Goal: Use online tool/utility: Utilize a website feature to perform a specific function

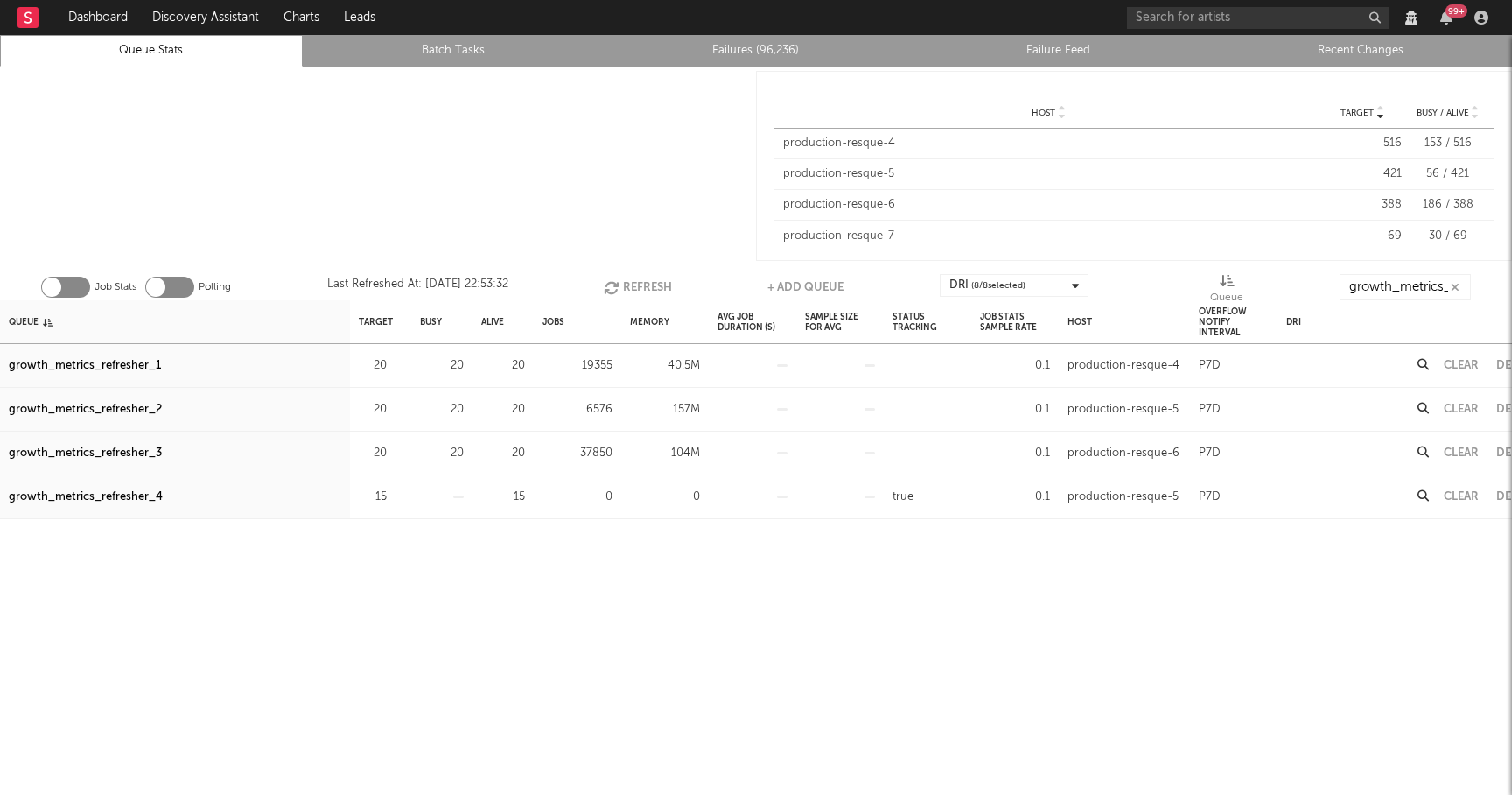
click at [649, 287] on button "Refresh" at bounding box center [637, 286] width 68 height 26
click at [633, 285] on button "Refresh" at bounding box center [639, 286] width 68 height 26
click at [110, 367] on div "growth_metrics_refresher_1" at bounding box center [85, 366] width 152 height 21
click at [117, 410] on div "growth_metrics_refresher_2" at bounding box center [86, 409] width 153 height 21
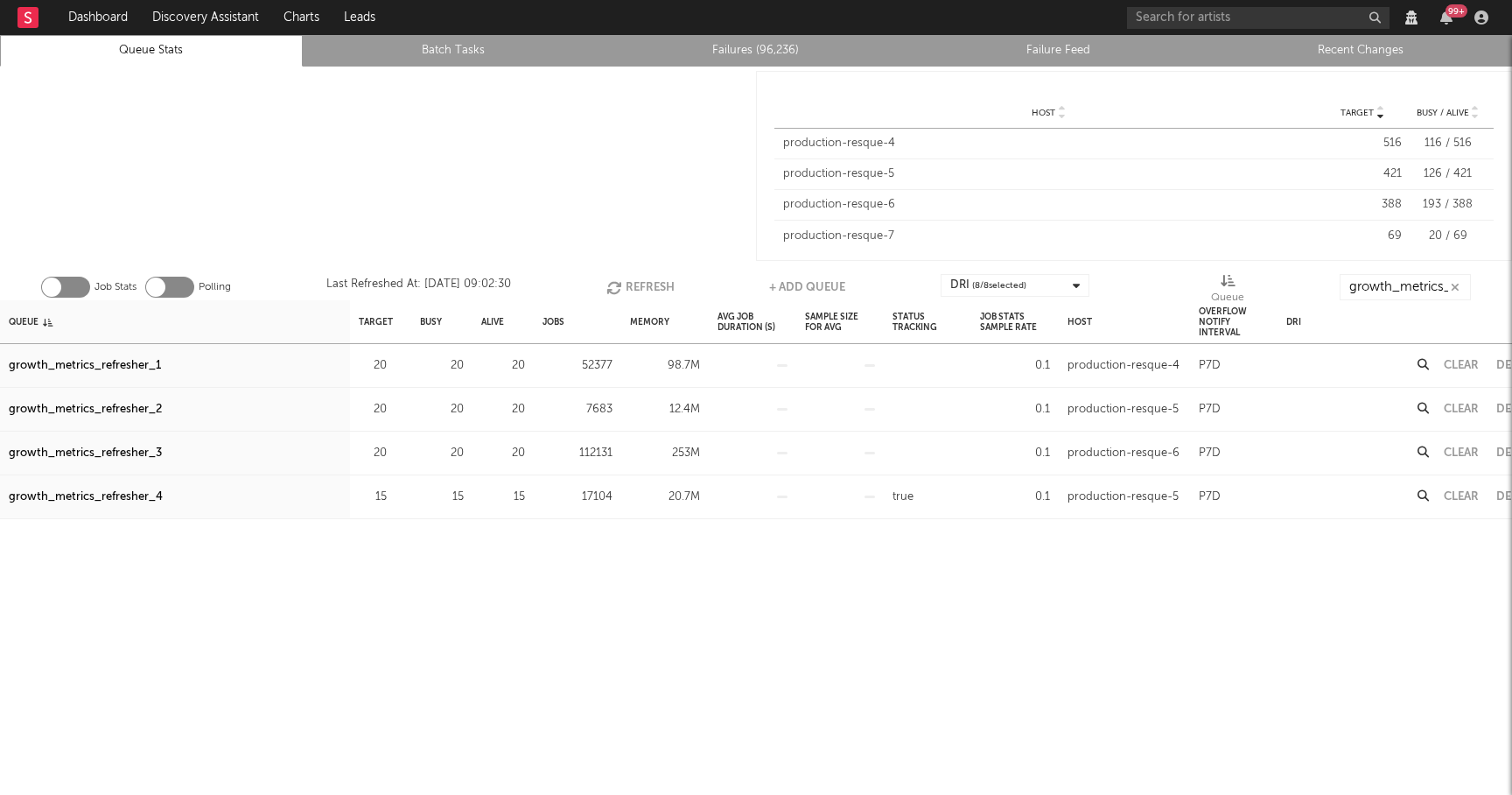
click at [125, 449] on div "growth_metrics_refresher_3" at bounding box center [86, 453] width 153 height 21
click at [622, 280] on icon "button" at bounding box center [615, 287] width 19 height 15
click at [115, 495] on div "growth_metrics_refresher_4" at bounding box center [86, 497] width 154 height 21
click at [148, 497] on div "growth_metrics_refresher_4" at bounding box center [86, 497] width 154 height 21
click at [631, 281] on button "Refresh" at bounding box center [640, 286] width 68 height 26
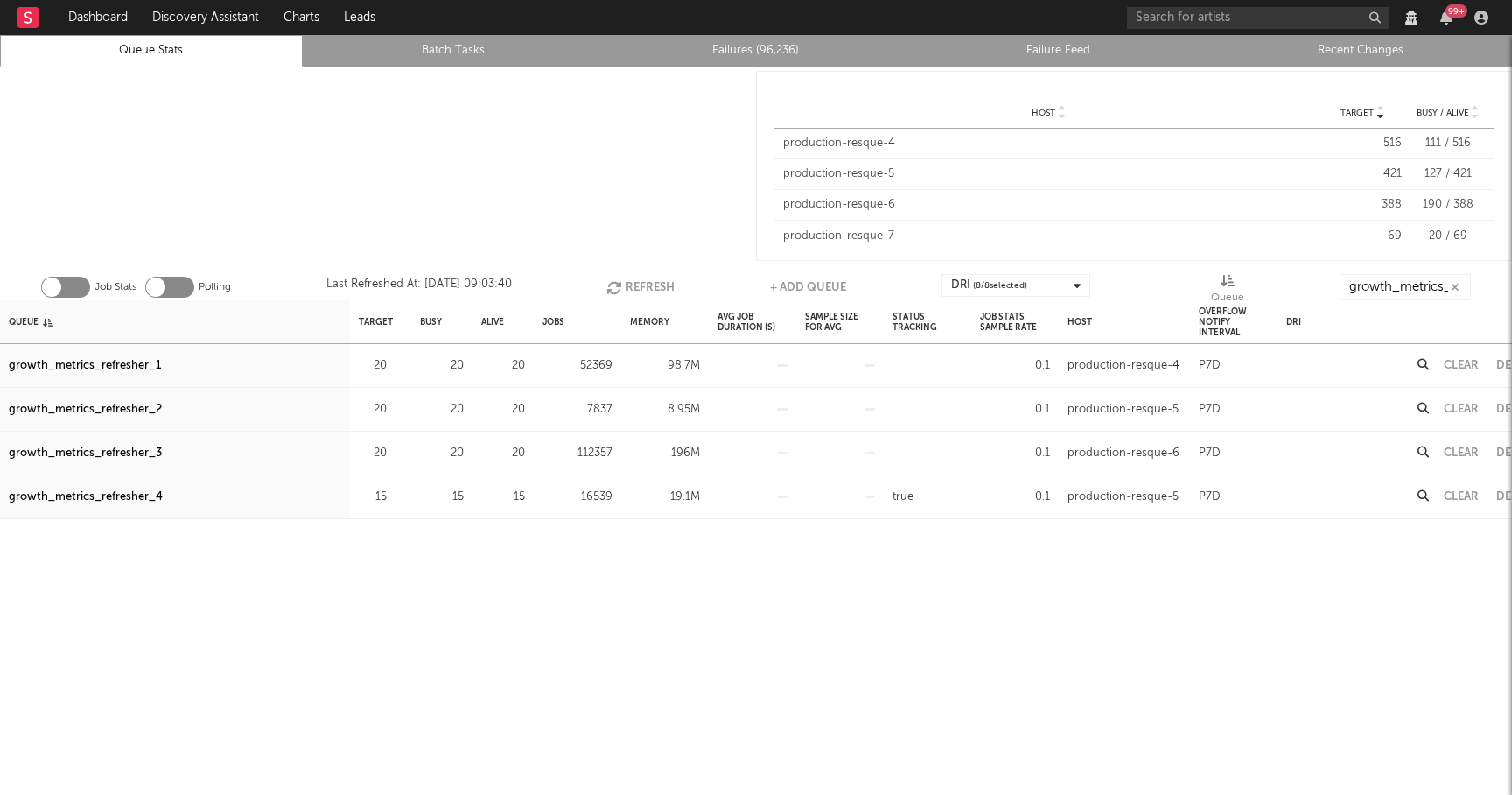
click at [655, 288] on button "Refresh" at bounding box center [640, 286] width 68 height 26
click at [643, 284] on button "Refresh" at bounding box center [638, 286] width 68 height 26
click at [643, 284] on button "Refresh" at bounding box center [639, 286] width 68 height 26
click at [636, 286] on button "Refresh" at bounding box center [638, 286] width 68 height 26
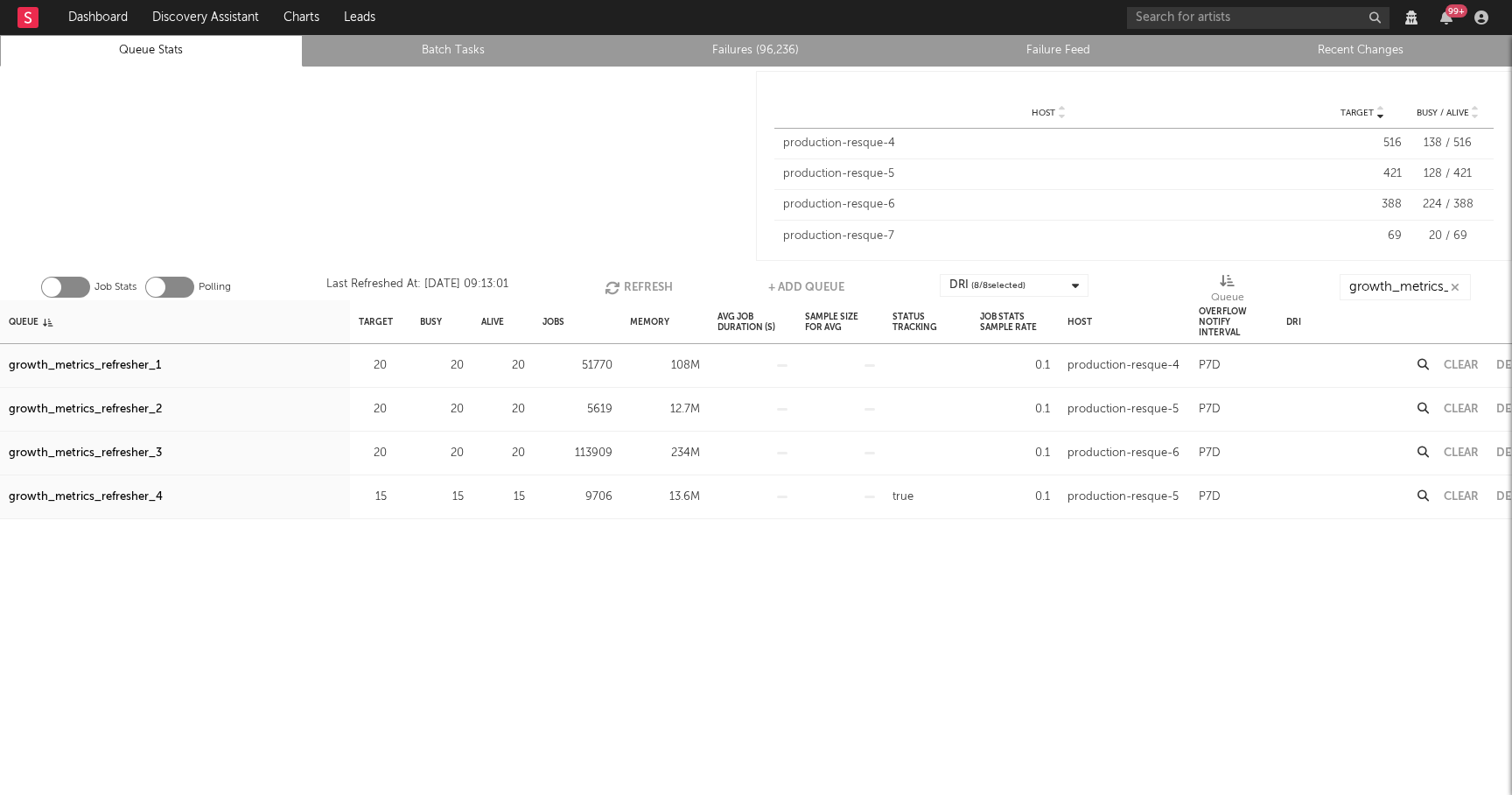
click at [636, 286] on button "Refresh" at bounding box center [638, 286] width 68 height 26
click at [636, 286] on button "Refresh" at bounding box center [639, 286] width 68 height 26
click at [636, 286] on button "Refresh" at bounding box center [638, 286] width 68 height 26
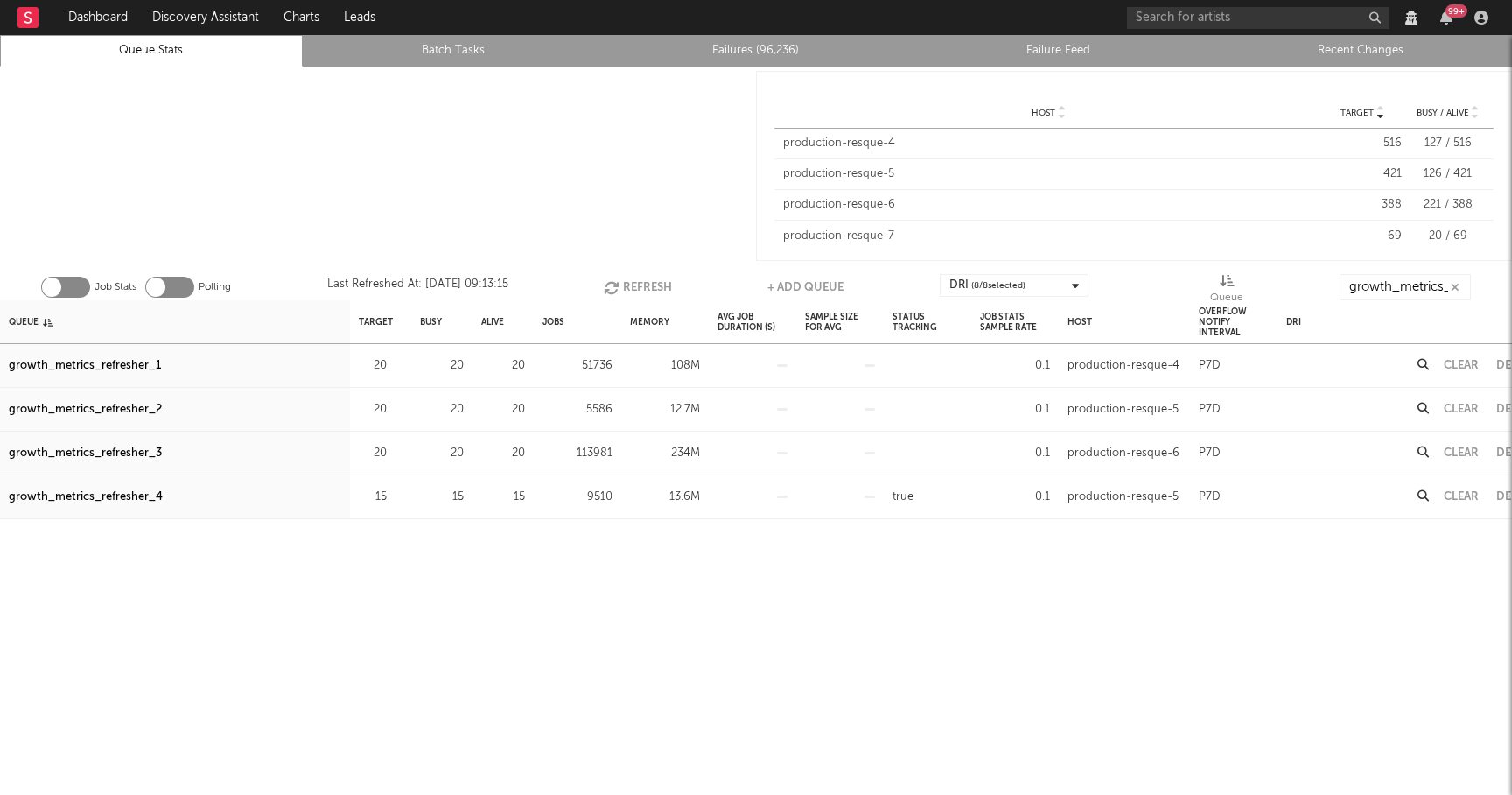
click at [104, 367] on div "growth_metrics_refresher_1" at bounding box center [85, 366] width 152 height 21
click at [153, 409] on div "growth_metrics_refresher_2" at bounding box center [86, 409] width 153 height 21
click at [653, 286] on button "Refresh" at bounding box center [637, 286] width 68 height 26
click at [653, 286] on button "Refresh" at bounding box center [638, 286] width 68 height 26
click at [125, 448] on div "growth_metrics_refresher_3" at bounding box center [86, 453] width 153 height 21
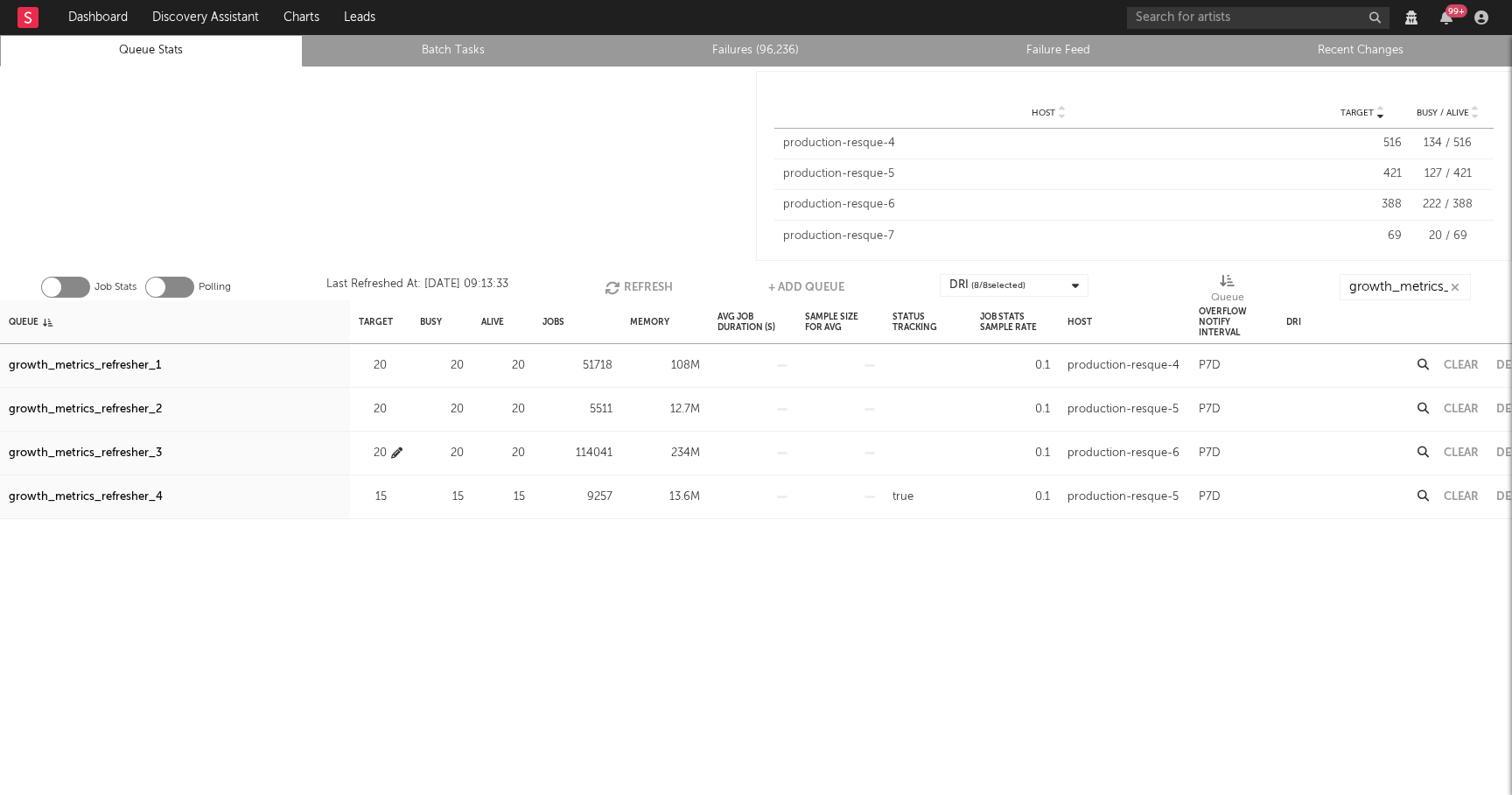
click at [401, 453] on icon "button" at bounding box center [396, 453] width 11 height 11
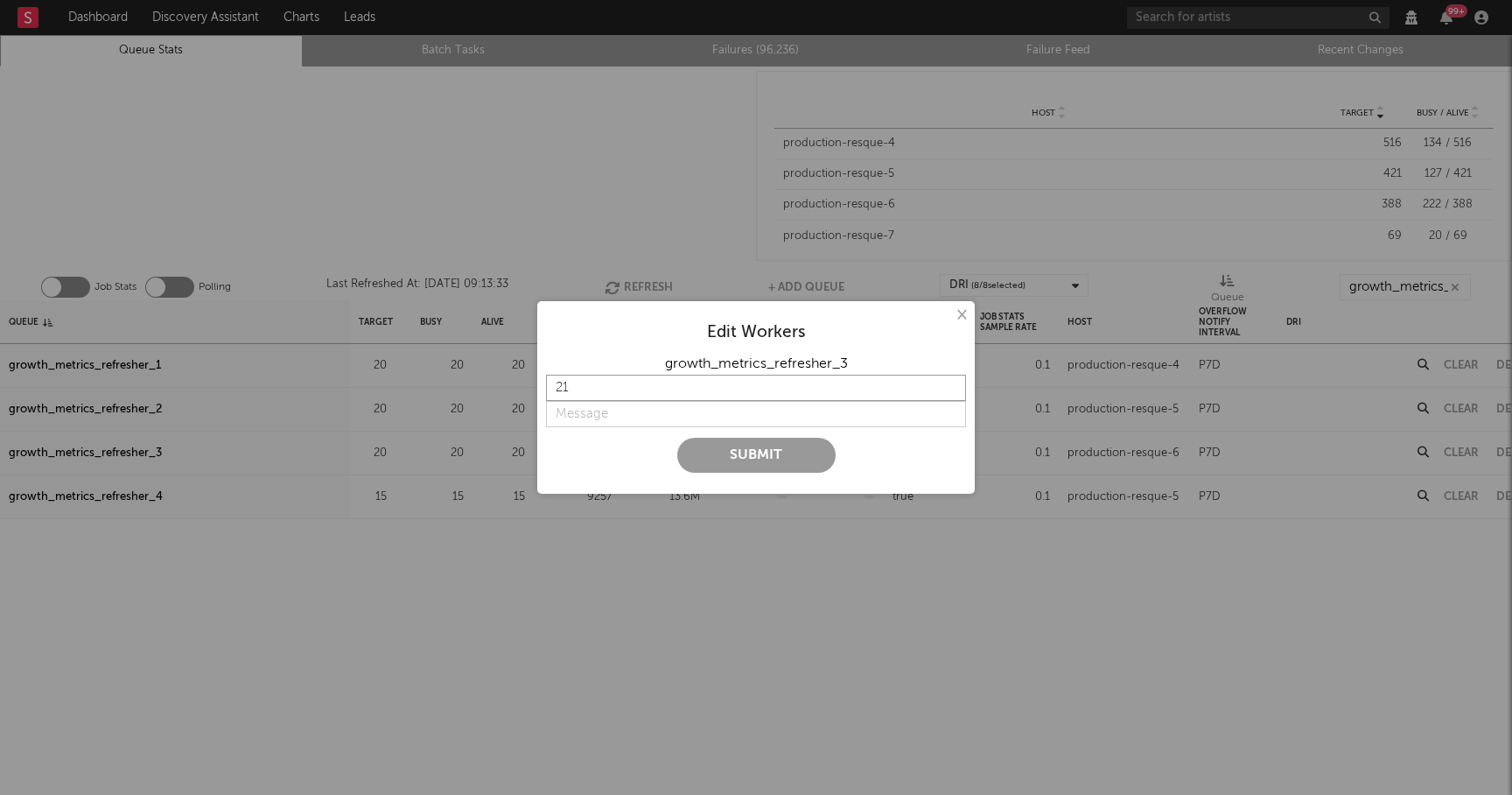
click at [951, 386] on input "21" at bounding box center [756, 387] width 420 height 26
click at [951, 386] on input "22" at bounding box center [756, 387] width 420 height 26
click at [951, 386] on input "23" at bounding box center [756, 387] width 420 height 26
click at [951, 386] on input "24" at bounding box center [756, 387] width 420 height 26
type input "25"
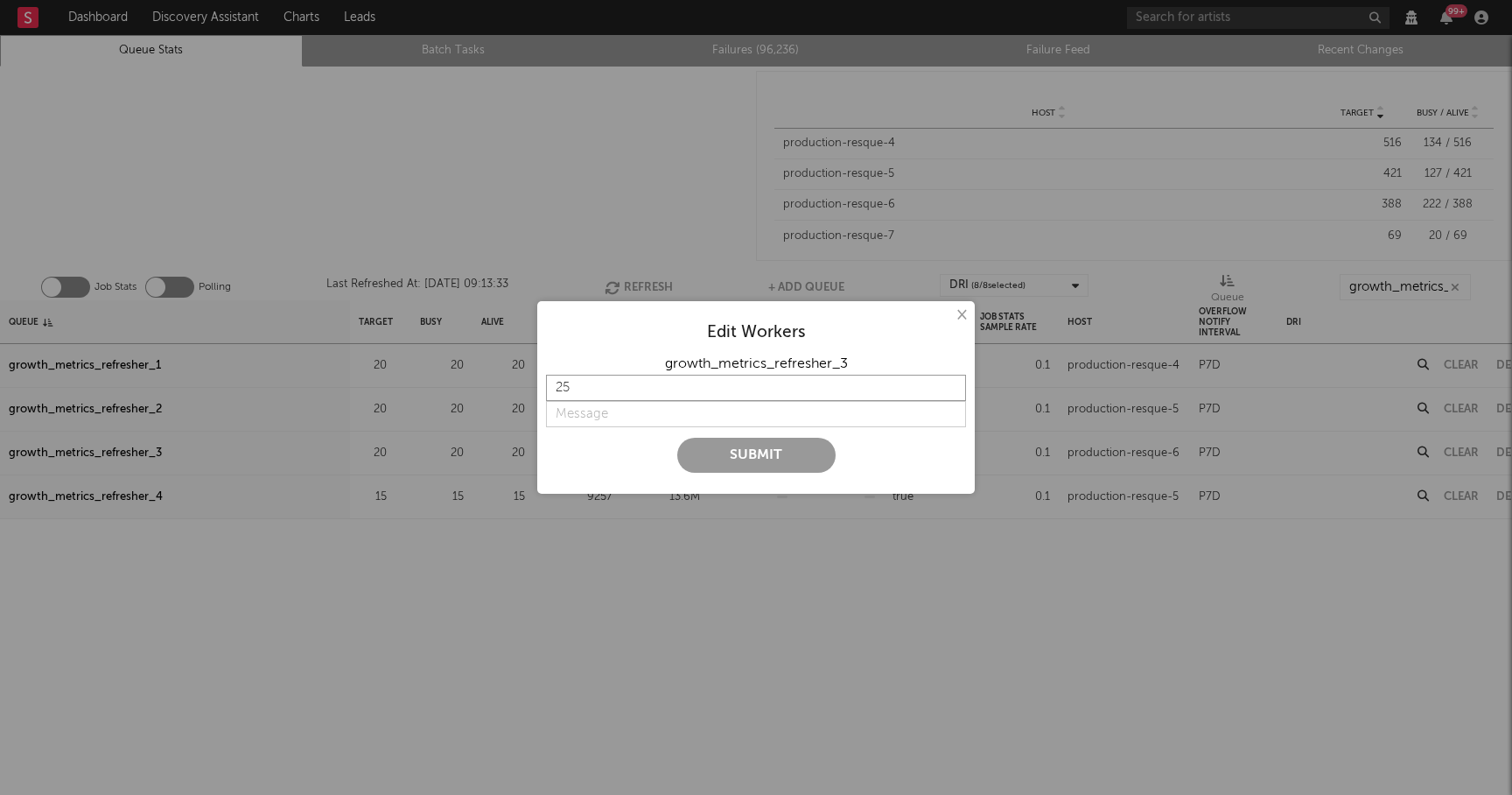
click at [951, 386] on input "25" at bounding box center [756, 387] width 420 height 26
click at [600, 419] on input "string" at bounding box center [756, 414] width 420 height 26
type input "more"
click at [754, 459] on button "Submit" at bounding box center [756, 455] width 159 height 35
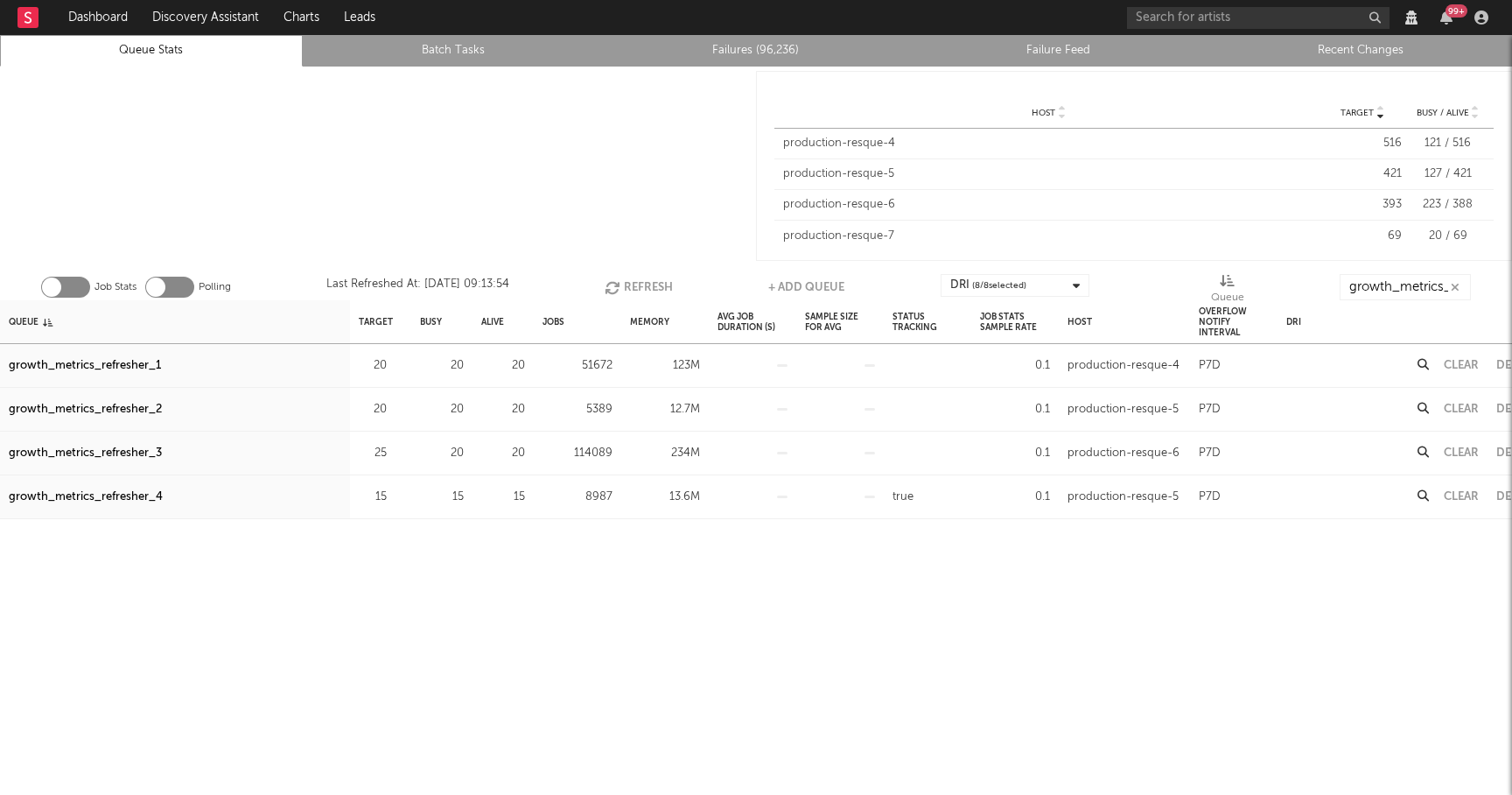
click at [645, 283] on button "Refresh" at bounding box center [638, 286] width 68 height 26
click at [628, 282] on button "Refresh" at bounding box center [639, 286] width 68 height 26
click at [635, 280] on button "Refresh" at bounding box center [639, 286] width 68 height 26
click at [635, 280] on button "Refresh" at bounding box center [638, 286] width 68 height 26
click at [643, 284] on button "Refresh" at bounding box center [638, 286] width 68 height 26
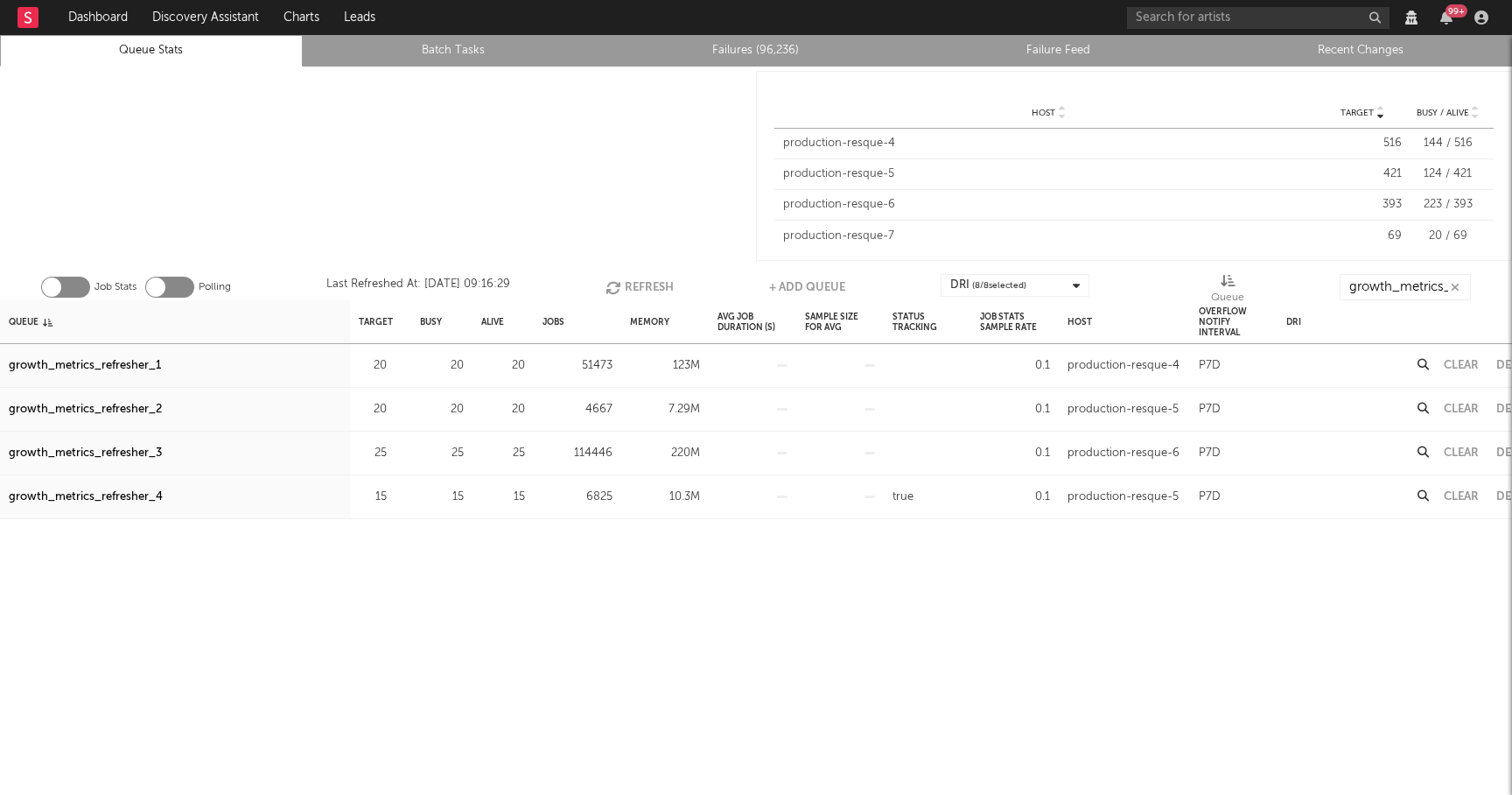
click at [643, 284] on button "Refresh" at bounding box center [639, 286] width 68 height 26
click at [643, 284] on button "Refresh" at bounding box center [638, 286] width 68 height 26
click at [650, 293] on button "Refresh" at bounding box center [638, 286] width 68 height 26
click at [650, 293] on button "Refresh" at bounding box center [640, 286] width 68 height 26
click at [653, 279] on button "Refresh" at bounding box center [640, 286] width 68 height 26
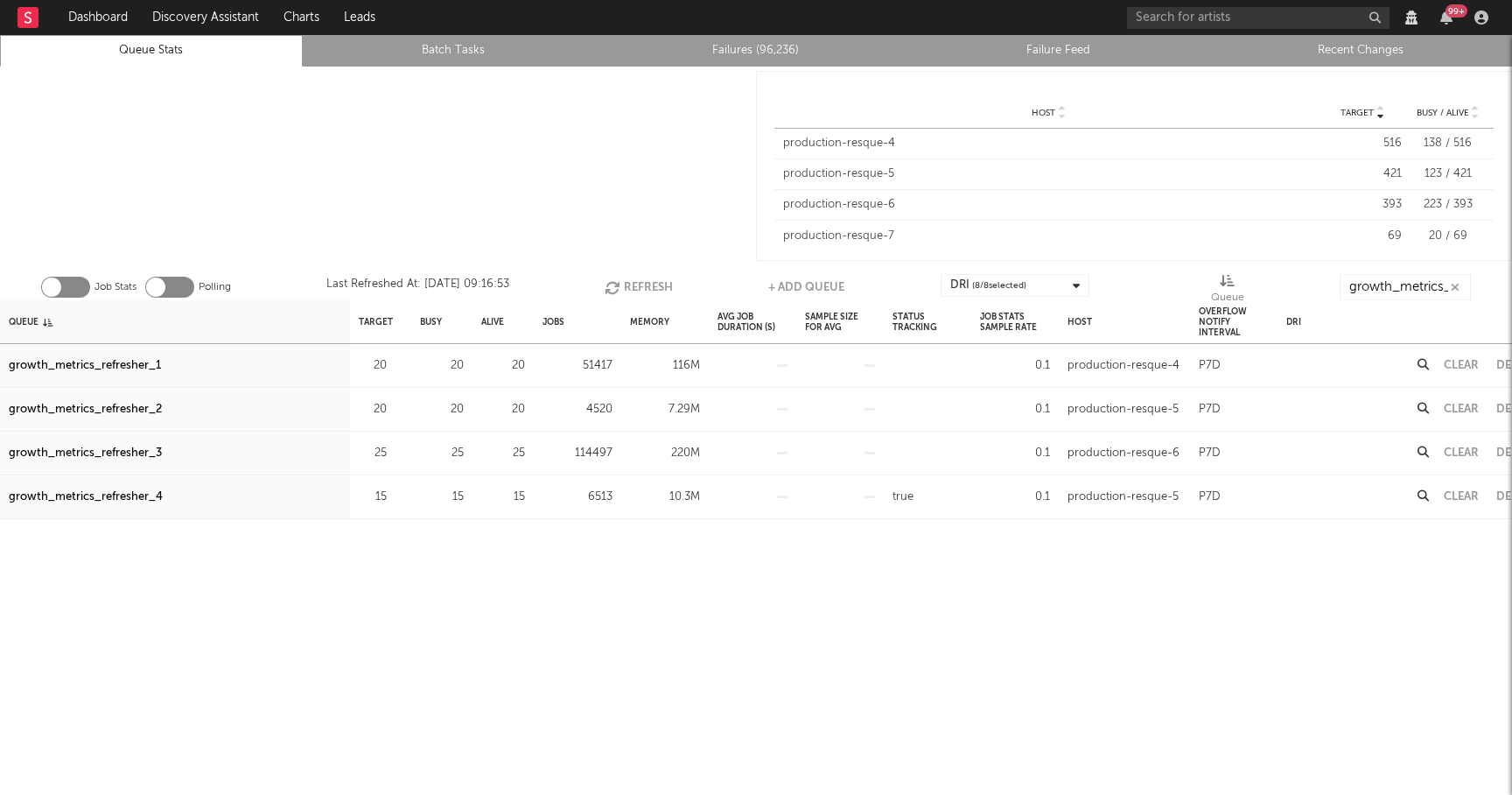
click at [652, 279] on button "Refresh" at bounding box center [638, 286] width 68 height 26
click at [652, 279] on button "Refresh" at bounding box center [639, 286] width 68 height 26
click at [643, 284] on button "Refresh" at bounding box center [639, 286] width 68 height 26
click at [643, 284] on button "Refresh" at bounding box center [637, 286] width 68 height 26
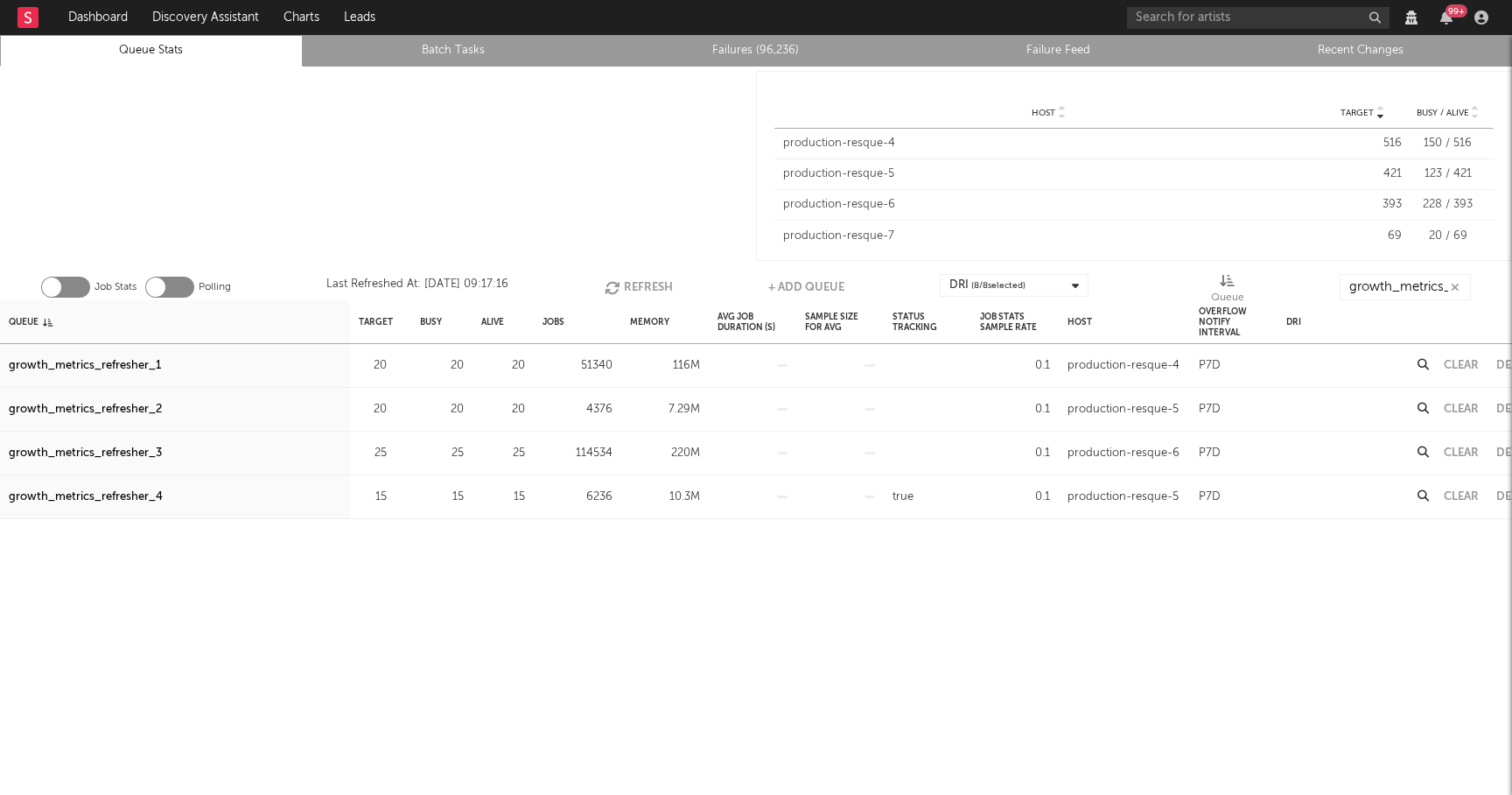
click at [643, 284] on button "Refresh" at bounding box center [638, 286] width 68 height 26
click at [633, 279] on button "Refresh" at bounding box center [638, 286] width 68 height 26
click at [633, 279] on button "Refresh" at bounding box center [640, 286] width 68 height 26
click at [632, 279] on button "Refresh" at bounding box center [639, 286] width 68 height 26
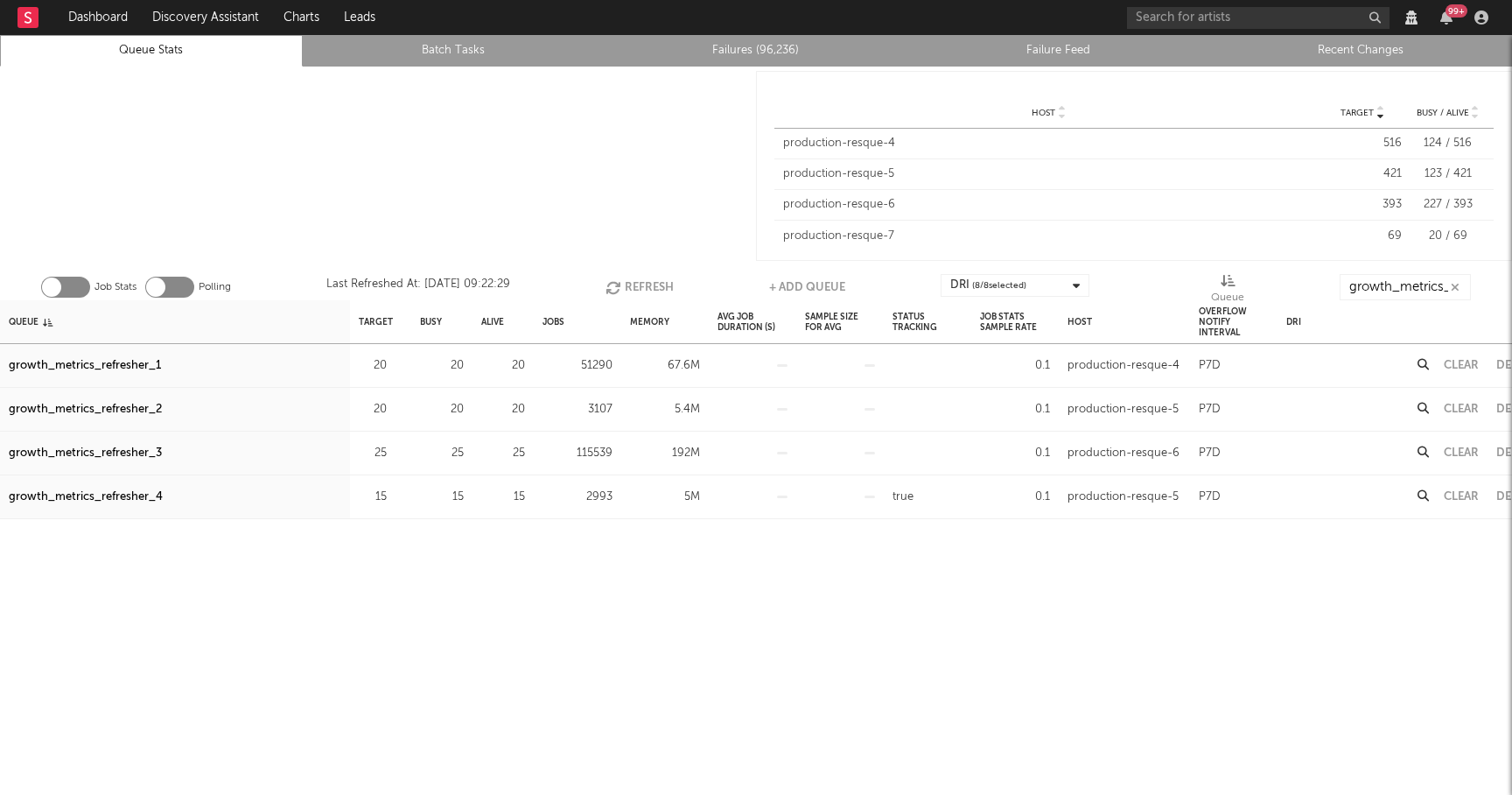
click at [632, 279] on button "Refresh" at bounding box center [639, 286] width 68 height 26
click at [632, 279] on button "Refresh" at bounding box center [638, 286] width 68 height 26
click at [632, 279] on button "Refresh" at bounding box center [639, 286] width 68 height 26
click at [632, 279] on button "Refresh" at bounding box center [638, 286] width 68 height 26
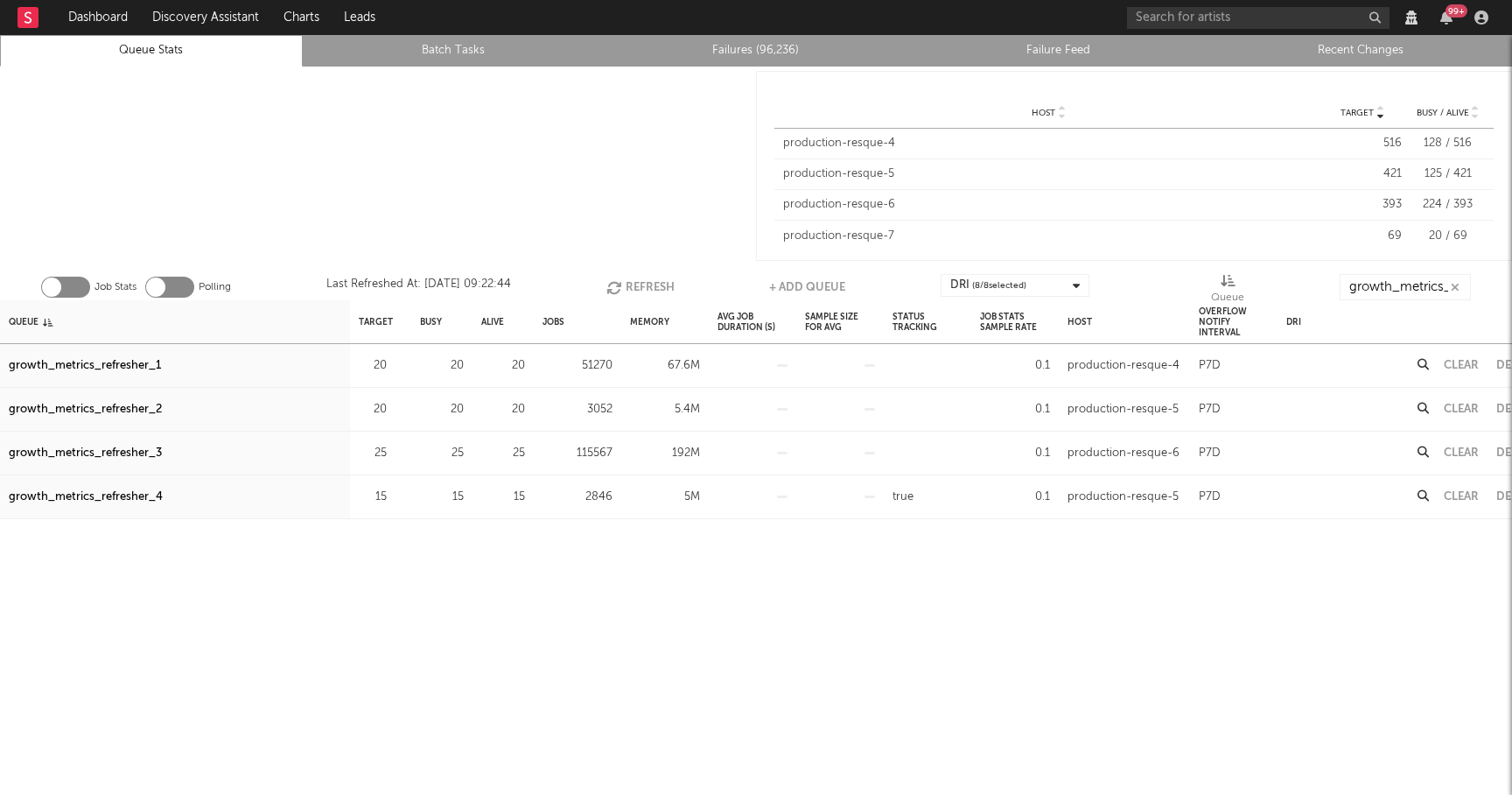
click at [632, 279] on button "Refresh" at bounding box center [640, 286] width 68 height 26
click at [653, 285] on button "Refresh" at bounding box center [638, 286] width 68 height 26
click at [658, 285] on button "Refresh" at bounding box center [640, 286] width 68 height 26
click at [630, 284] on button "Refresh" at bounding box center [640, 286] width 68 height 26
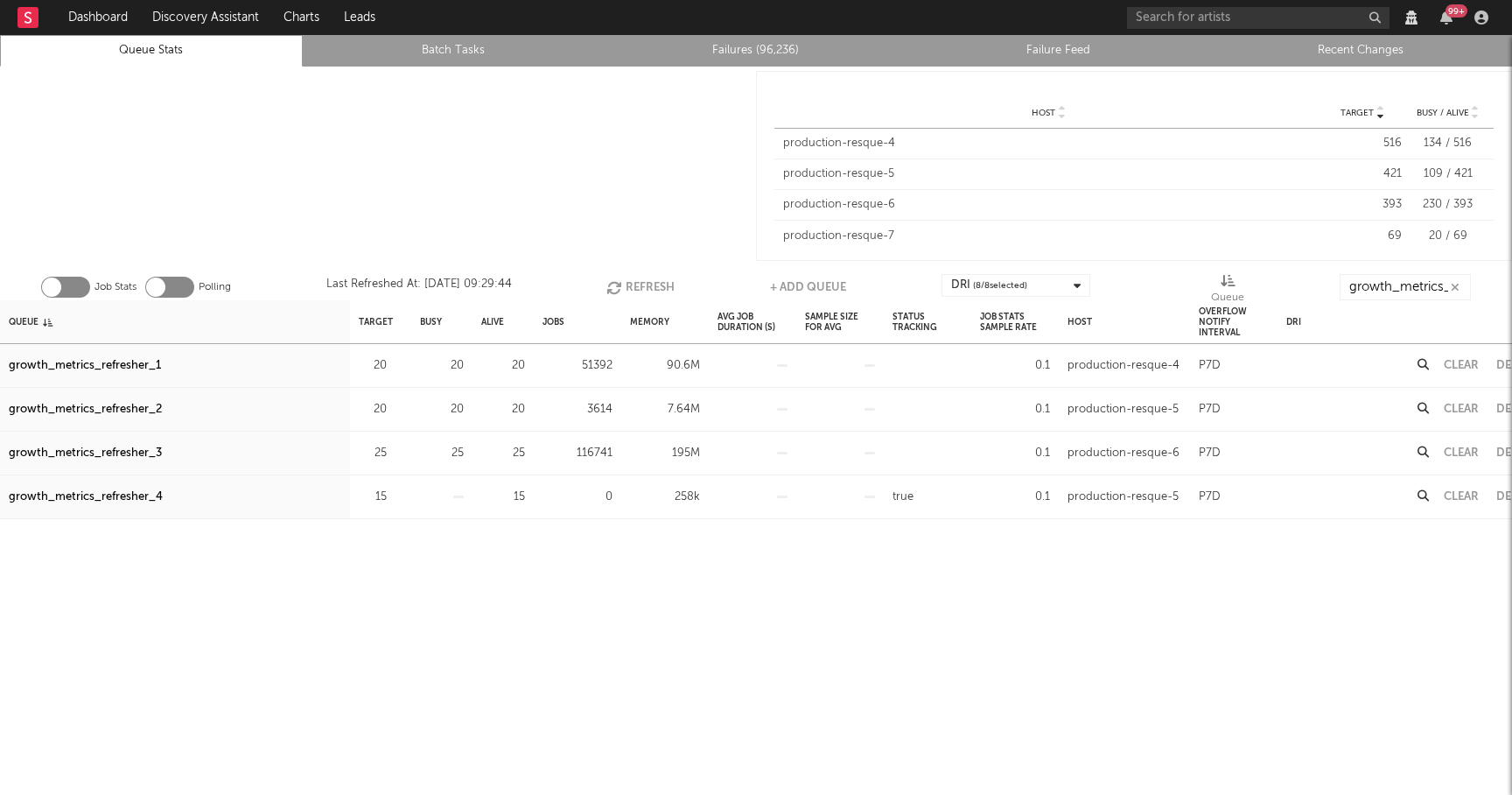
click at [629, 284] on button "Refresh" at bounding box center [640, 286] width 68 height 26
click at [633, 284] on button "Refresh" at bounding box center [640, 286] width 68 height 26
click at [630, 285] on button "Refresh" at bounding box center [639, 286] width 68 height 26
click at [630, 285] on button "Refresh" at bounding box center [640, 286] width 68 height 26
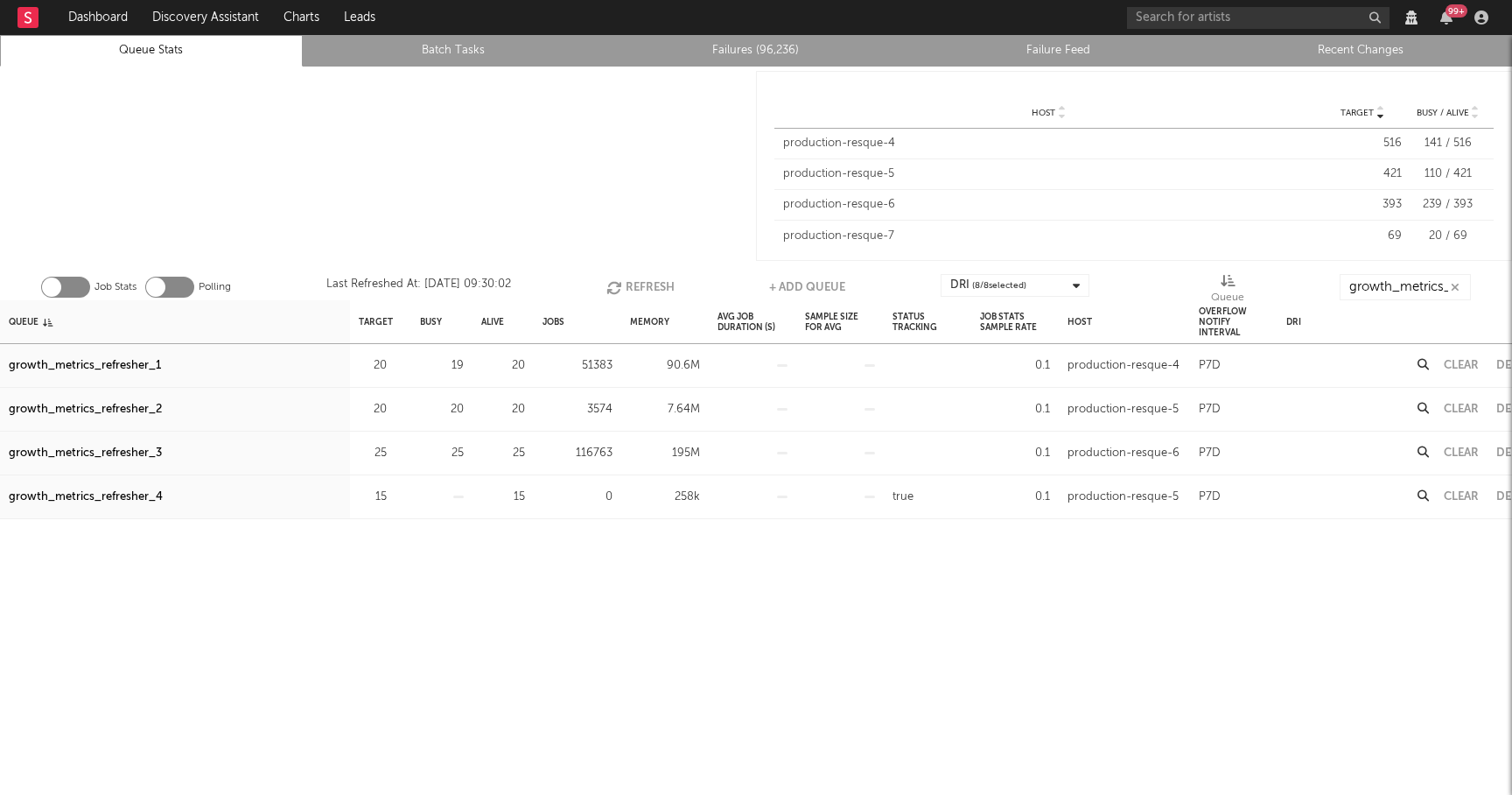
click at [630, 285] on button "Refresh" at bounding box center [640, 286] width 68 height 26
click at [640, 279] on button "Refresh" at bounding box center [640, 286] width 68 height 26
click at [640, 280] on button "Refresh" at bounding box center [638, 286] width 68 height 26
click at [76, 358] on div "growth_metrics_refresher_1" at bounding box center [85, 366] width 152 height 21
click at [77, 411] on div "growth_metrics_refresher_2" at bounding box center [86, 409] width 153 height 21
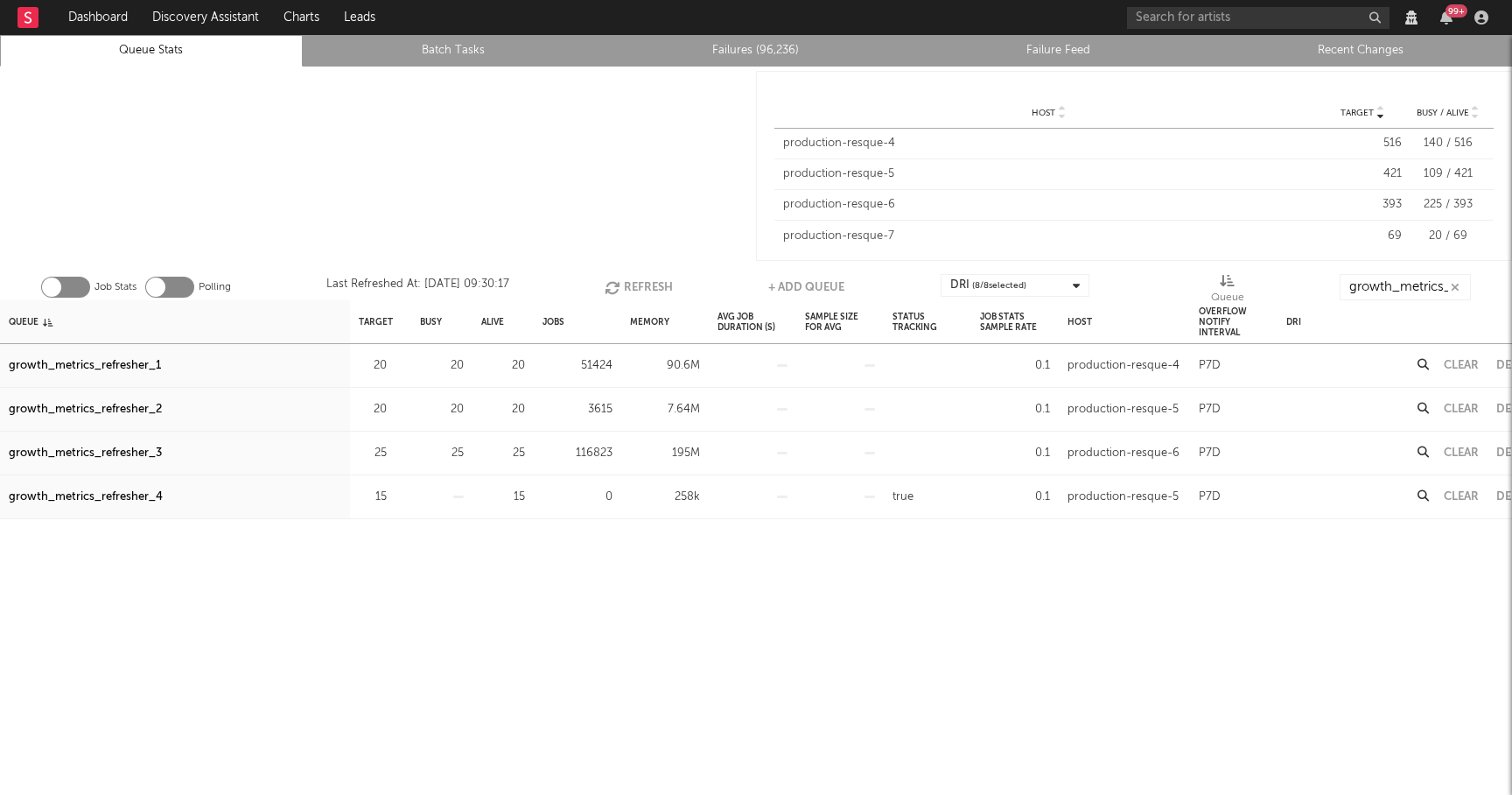
click at [71, 451] on div "growth_metrics_refresher_3" at bounding box center [86, 453] width 153 height 21
click at [640, 285] on button "Refresh" at bounding box center [638, 286] width 68 height 26
click at [639, 281] on button "Refresh" at bounding box center [639, 286] width 68 height 26
click at [639, 280] on button "Refresh" at bounding box center [638, 286] width 68 height 26
click at [133, 499] on div "growth_metrics_refresher_4" at bounding box center [86, 497] width 154 height 21
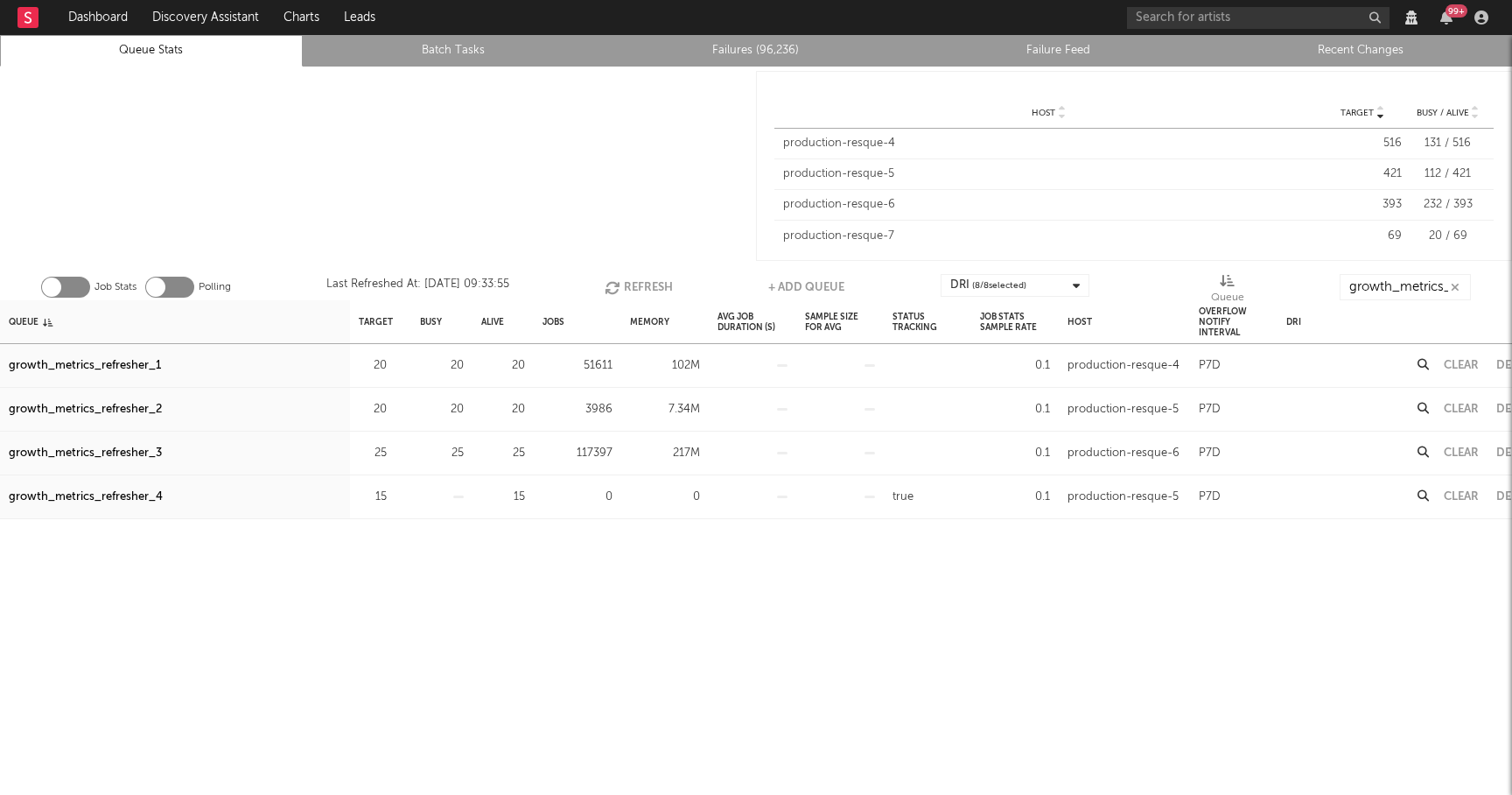
click at [630, 282] on button "Refresh" at bounding box center [638, 286] width 68 height 26
click at [638, 278] on button "Refresh" at bounding box center [639, 286] width 68 height 26
click at [638, 278] on button "Refresh" at bounding box center [640, 286] width 68 height 26
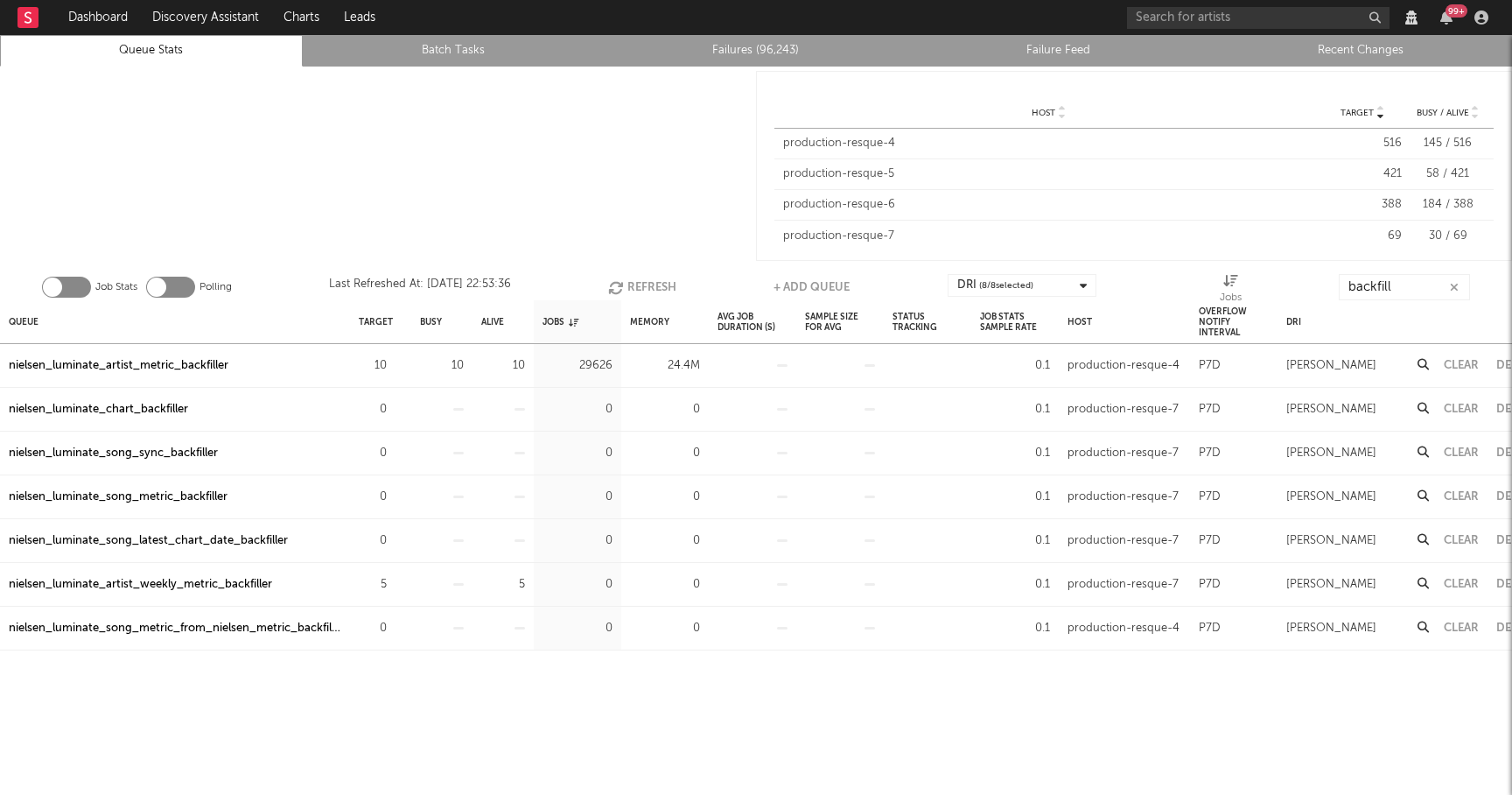
click at [647, 280] on button "Refresh" at bounding box center [642, 286] width 68 height 26
click at [647, 280] on button "Refresh" at bounding box center [643, 286] width 68 height 26
click at [143, 366] on div "nielsen_luminate_artist_metric_backfiller" at bounding box center [118, 366] width 220 height 21
click at [653, 290] on button "Refresh" at bounding box center [644, 286] width 68 height 26
click at [1456, 286] on icon "button" at bounding box center [1455, 287] width 9 height 11
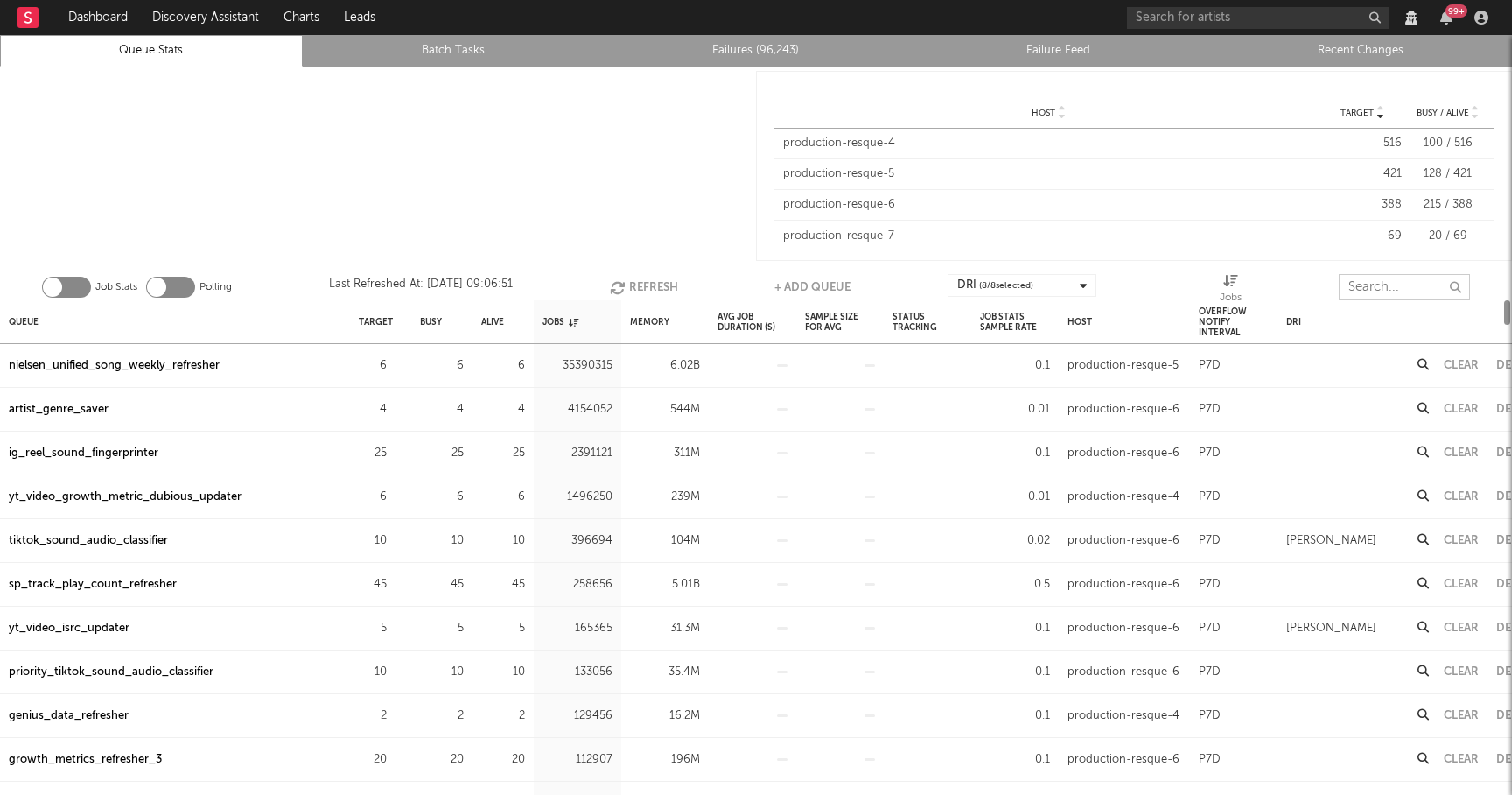
click at [1403, 286] on input "text" at bounding box center [1404, 286] width 131 height 26
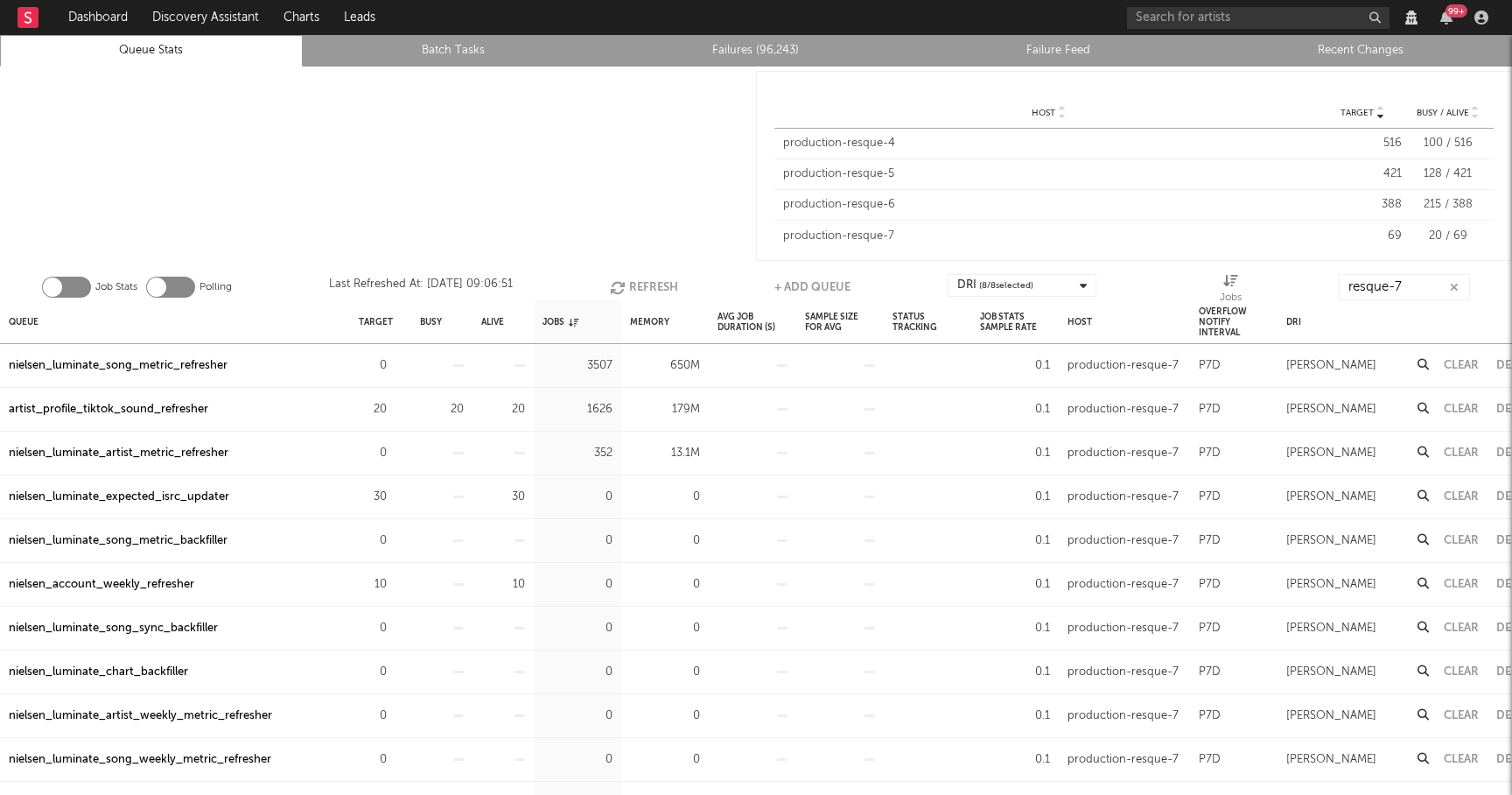
click at [169, 404] on div "artist_profile_tiktok_sound_refresher" at bounding box center [108, 409] width 200 height 21
click at [657, 283] on button "Refresh" at bounding box center [643, 286] width 68 height 26
click at [1414, 290] on input "resque-7" at bounding box center [1404, 286] width 131 height 26
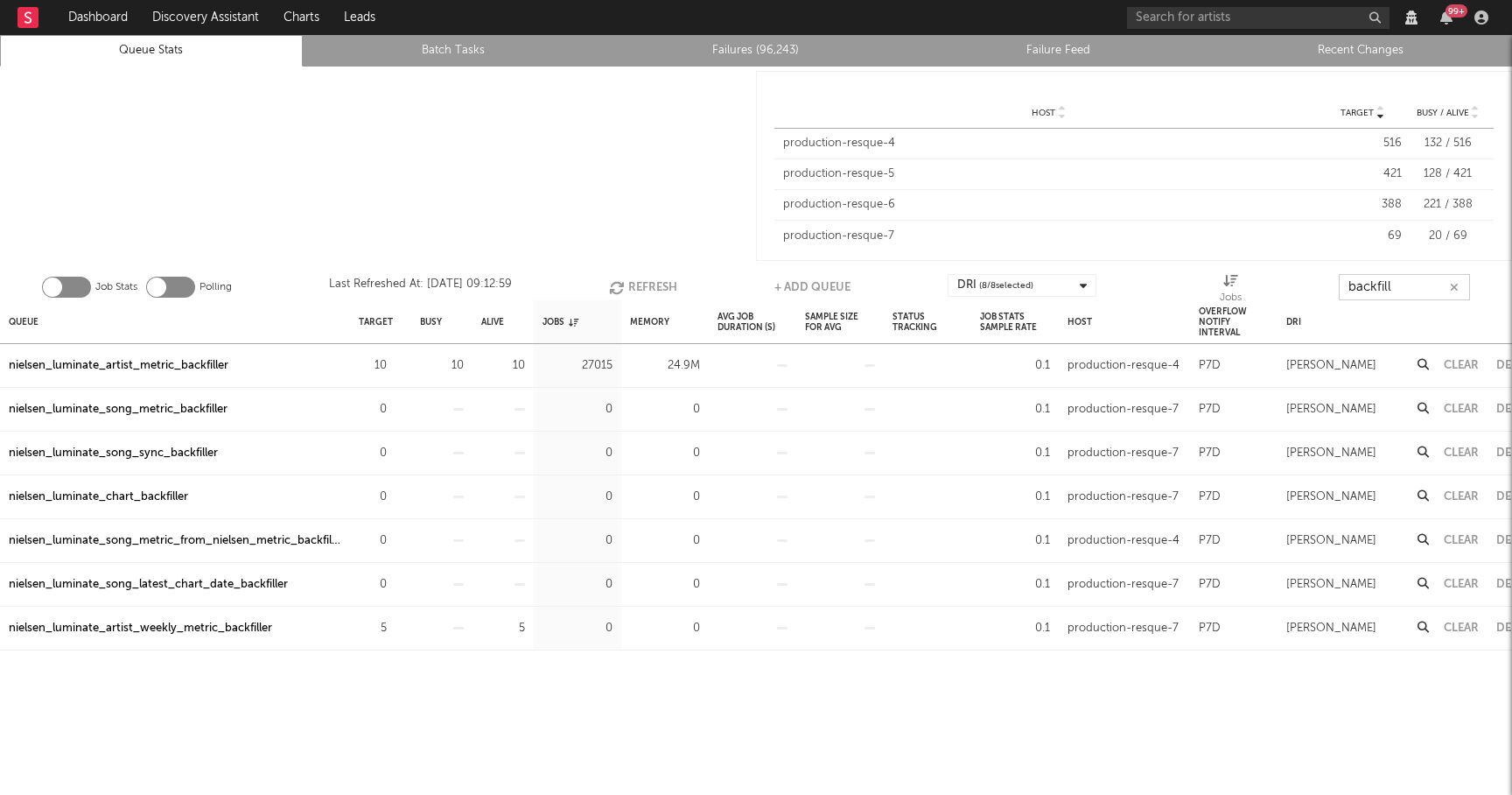
click at [632, 283] on button "Refresh" at bounding box center [643, 286] width 68 height 26
type input "backfill"
click at [653, 282] on button "Refresh" at bounding box center [643, 286] width 68 height 26
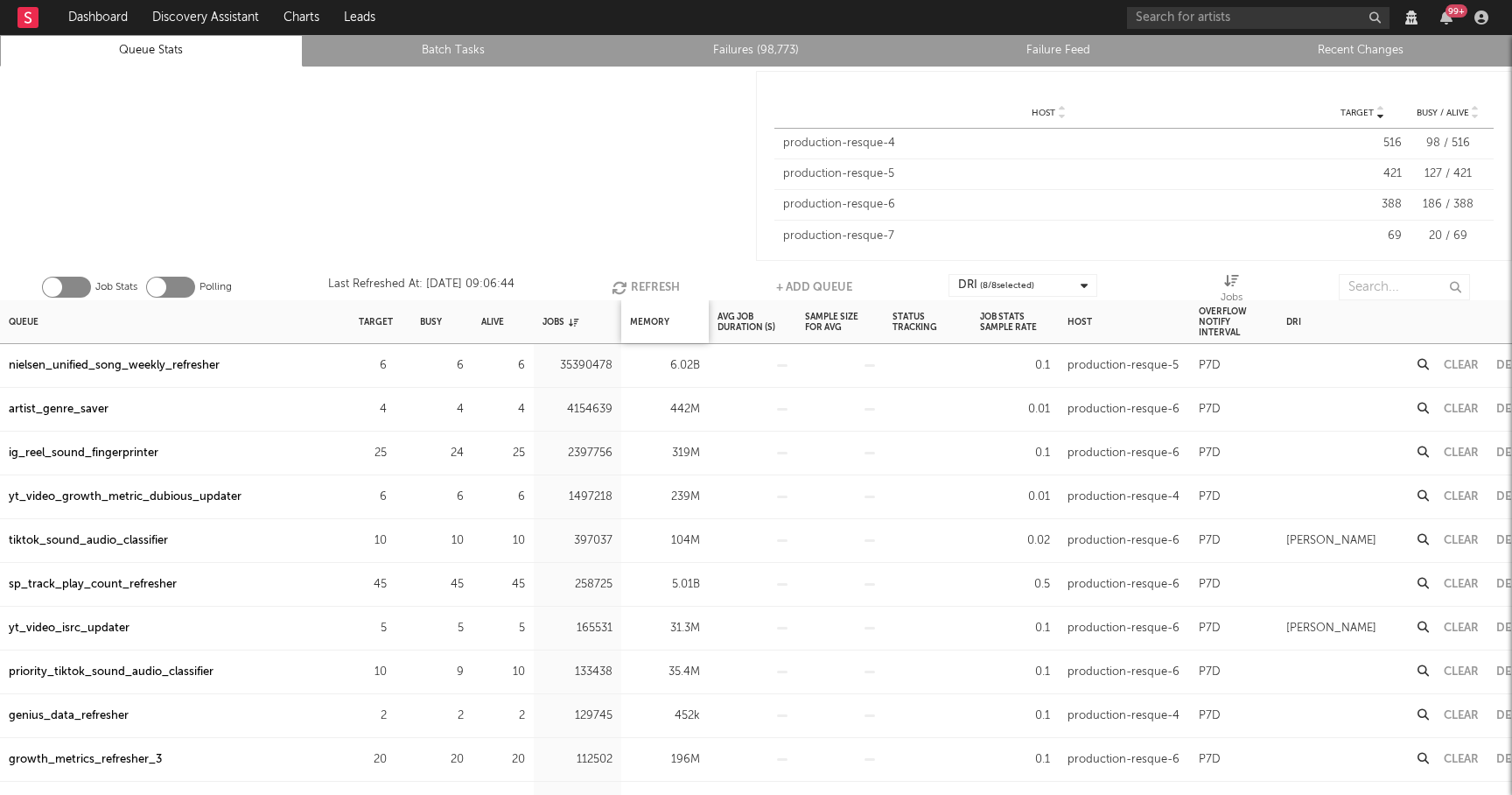
click at [674, 319] on div "Memory" at bounding box center [665, 321] width 87 height 43
click at [666, 319] on div "Memory" at bounding box center [649, 321] width 39 height 37
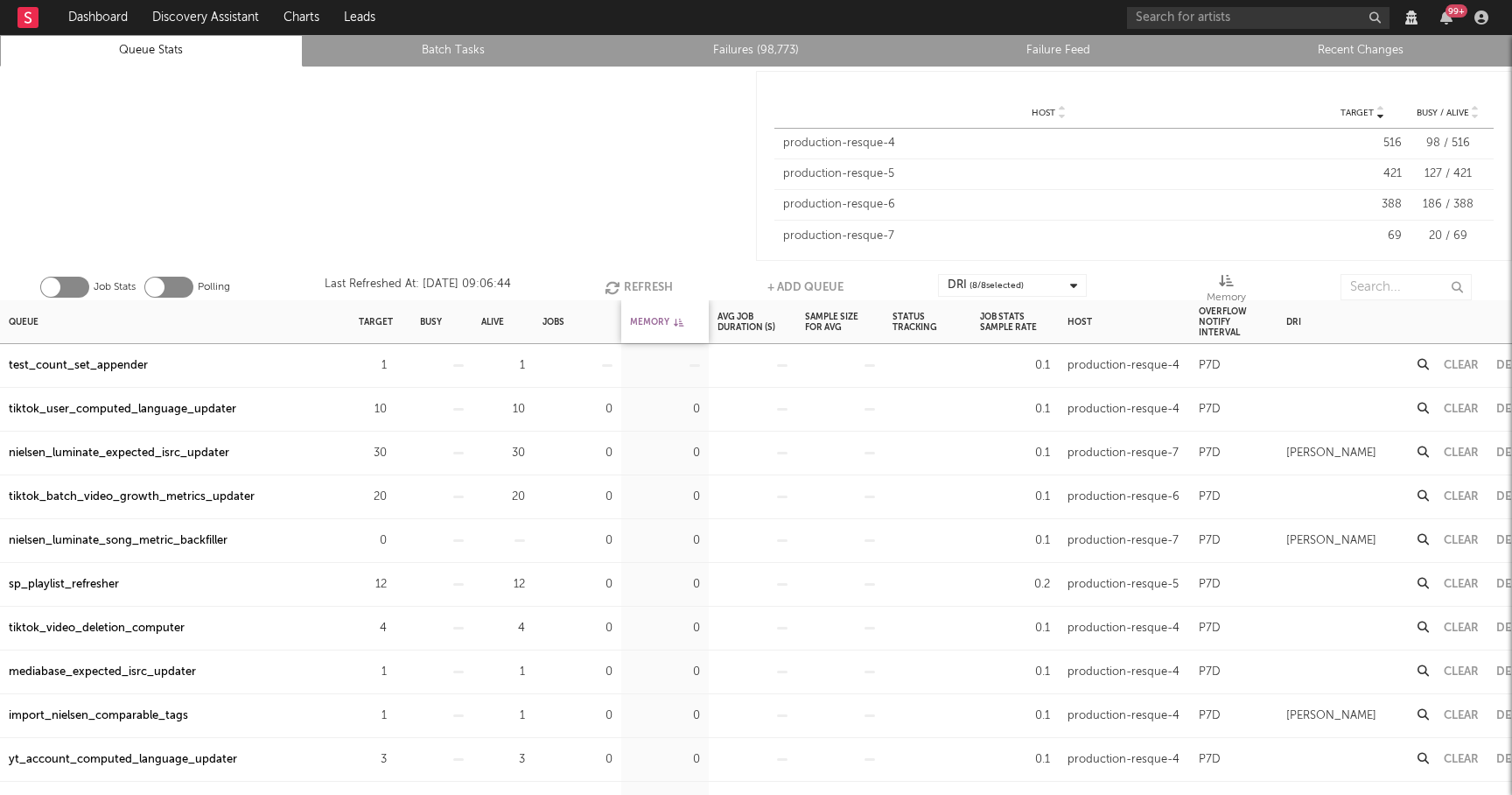
click at [666, 319] on div "Memory" at bounding box center [656, 321] width 54 height 37
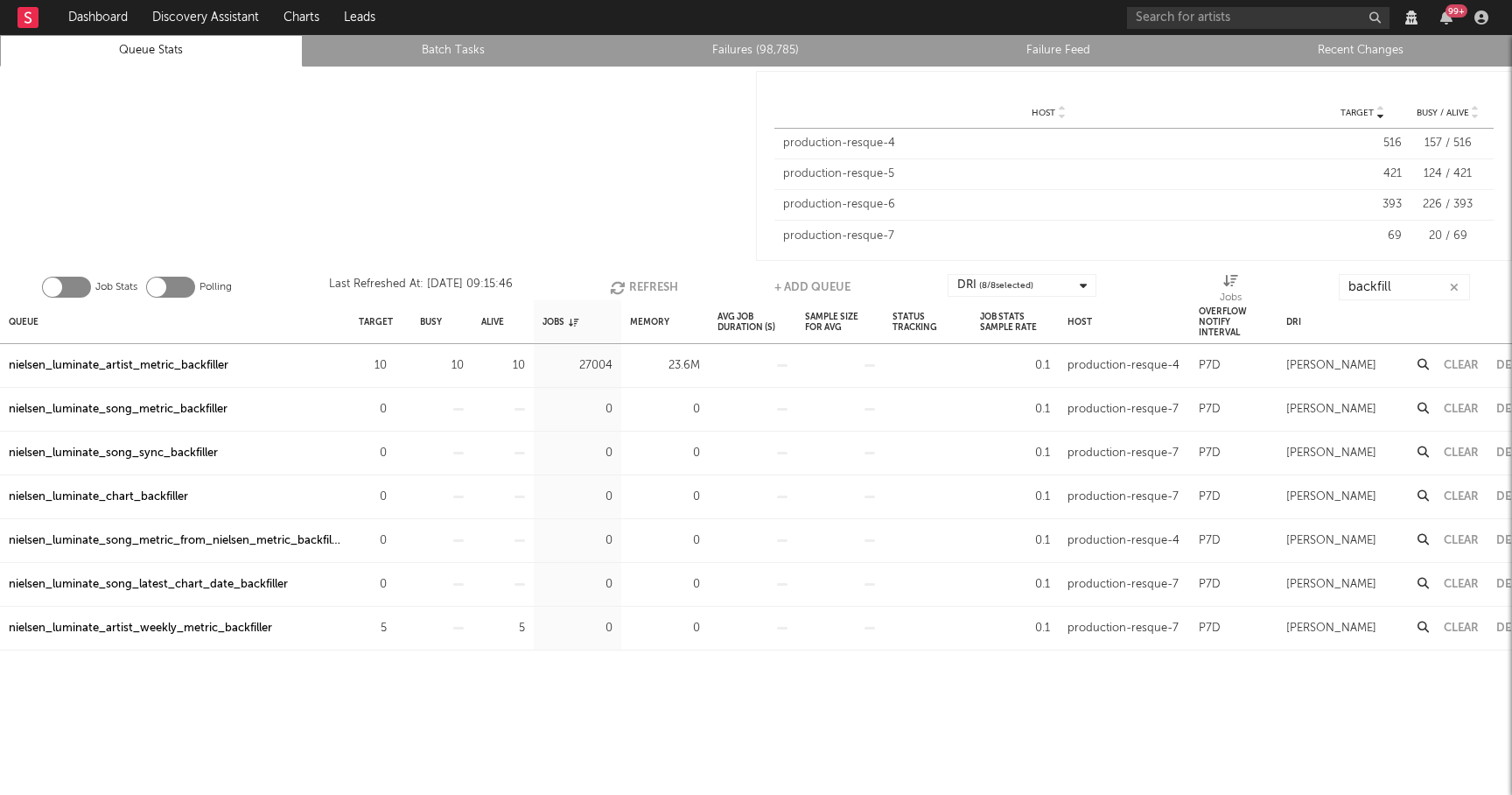
click at [1452, 289] on icon "button" at bounding box center [1455, 287] width 9 height 11
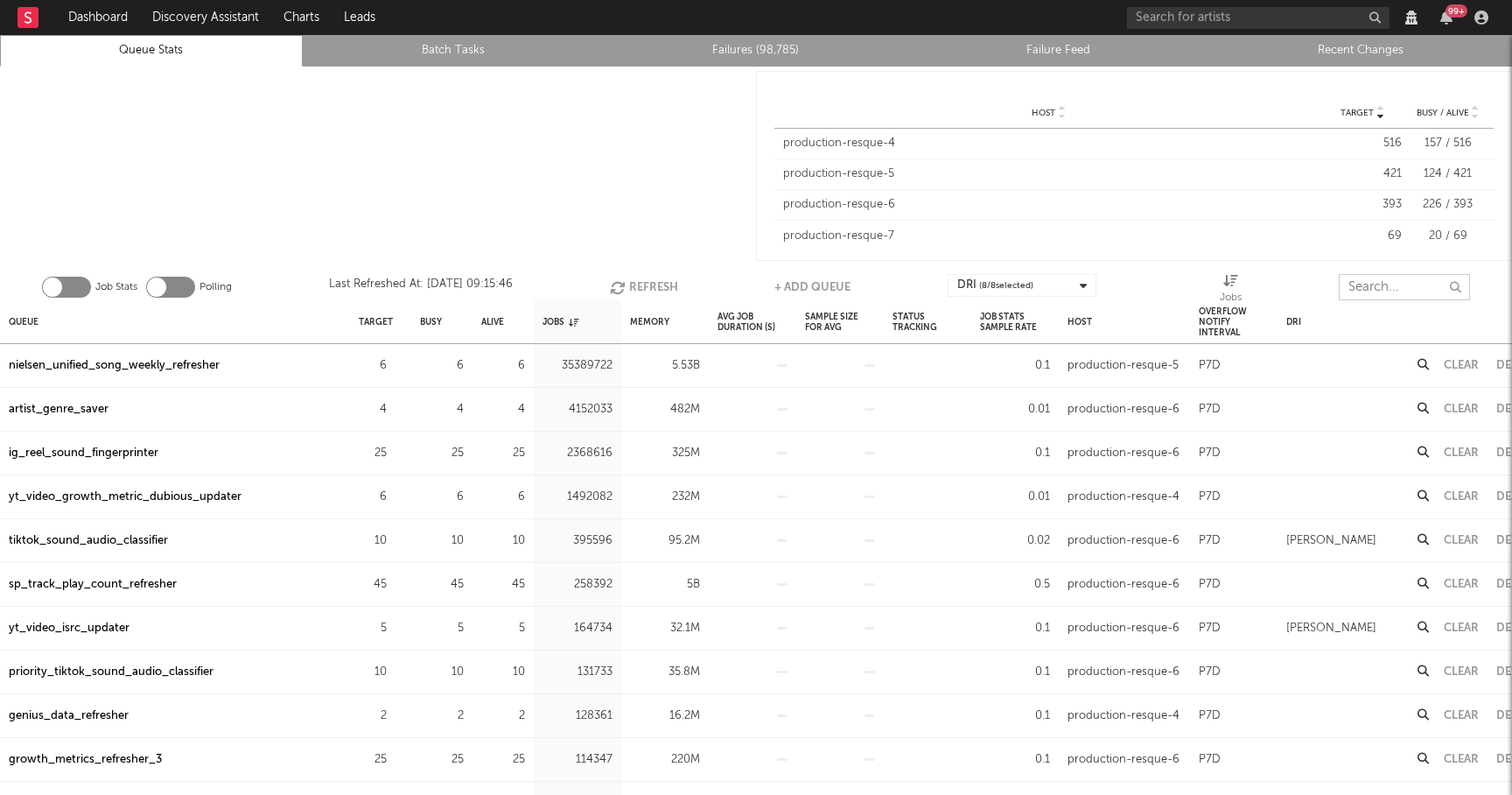
click at [1369, 284] on input "text" at bounding box center [1404, 286] width 131 height 26
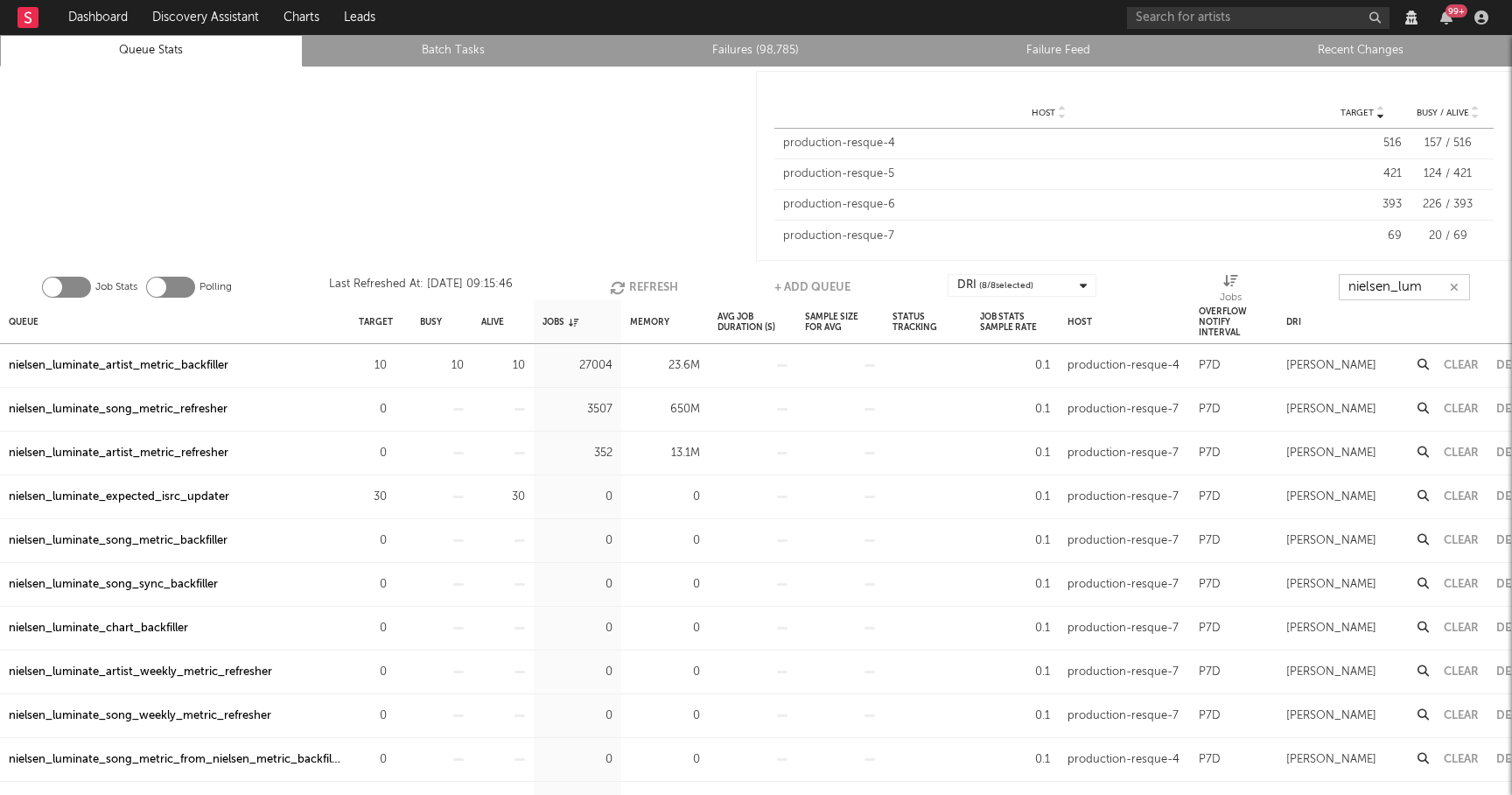
click at [617, 283] on icon "button" at bounding box center [619, 287] width 19 height 15
click at [1453, 410] on button "Clear" at bounding box center [1461, 409] width 35 height 11
type input "nielsen_lum"
click at [1456, 413] on button "Clear" at bounding box center [1461, 409] width 35 height 11
click at [648, 282] on button "Refresh" at bounding box center [642, 286] width 68 height 26
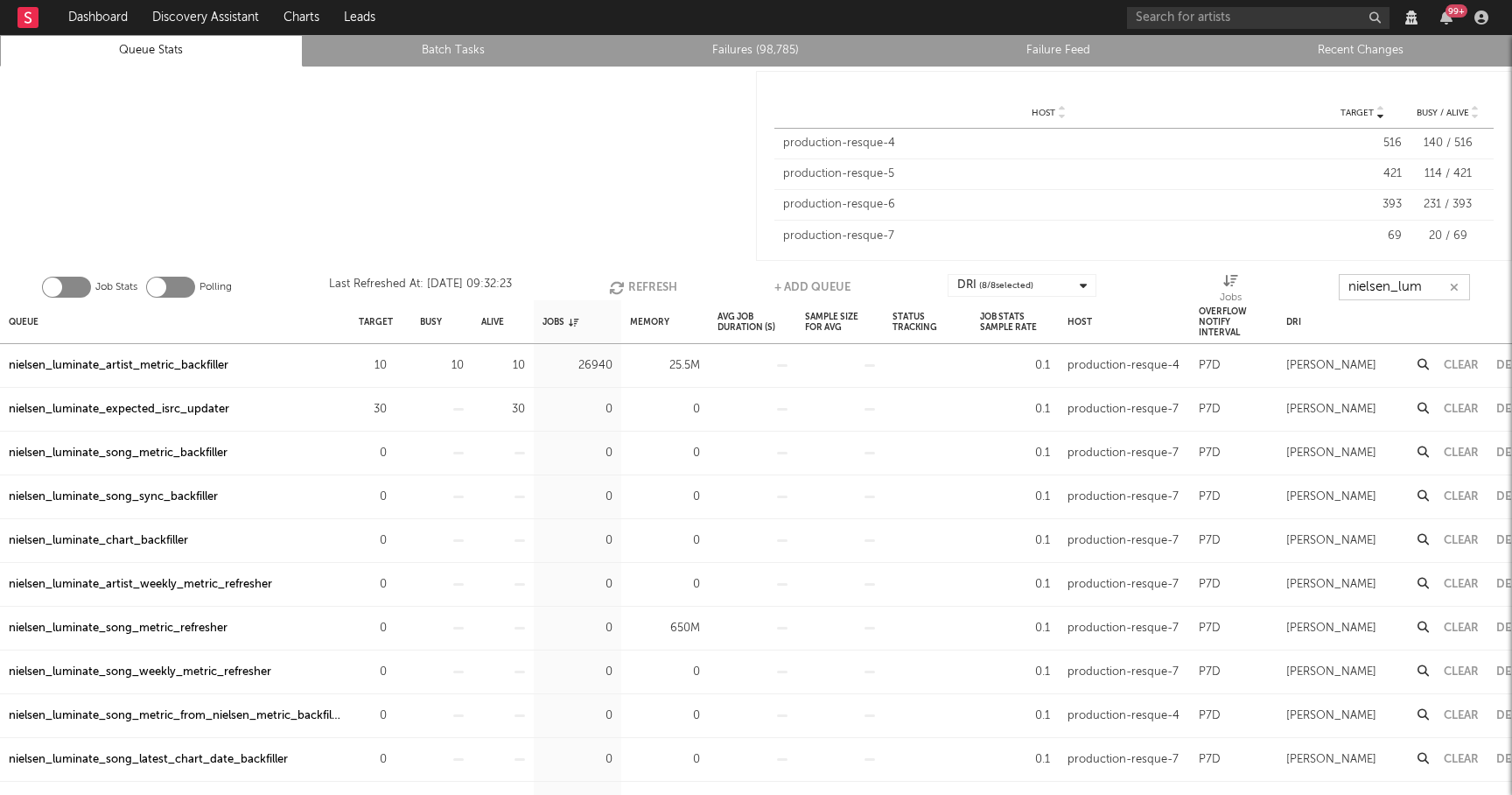
click at [1404, 294] on input "nielsen_lum" at bounding box center [1404, 286] width 131 height 26
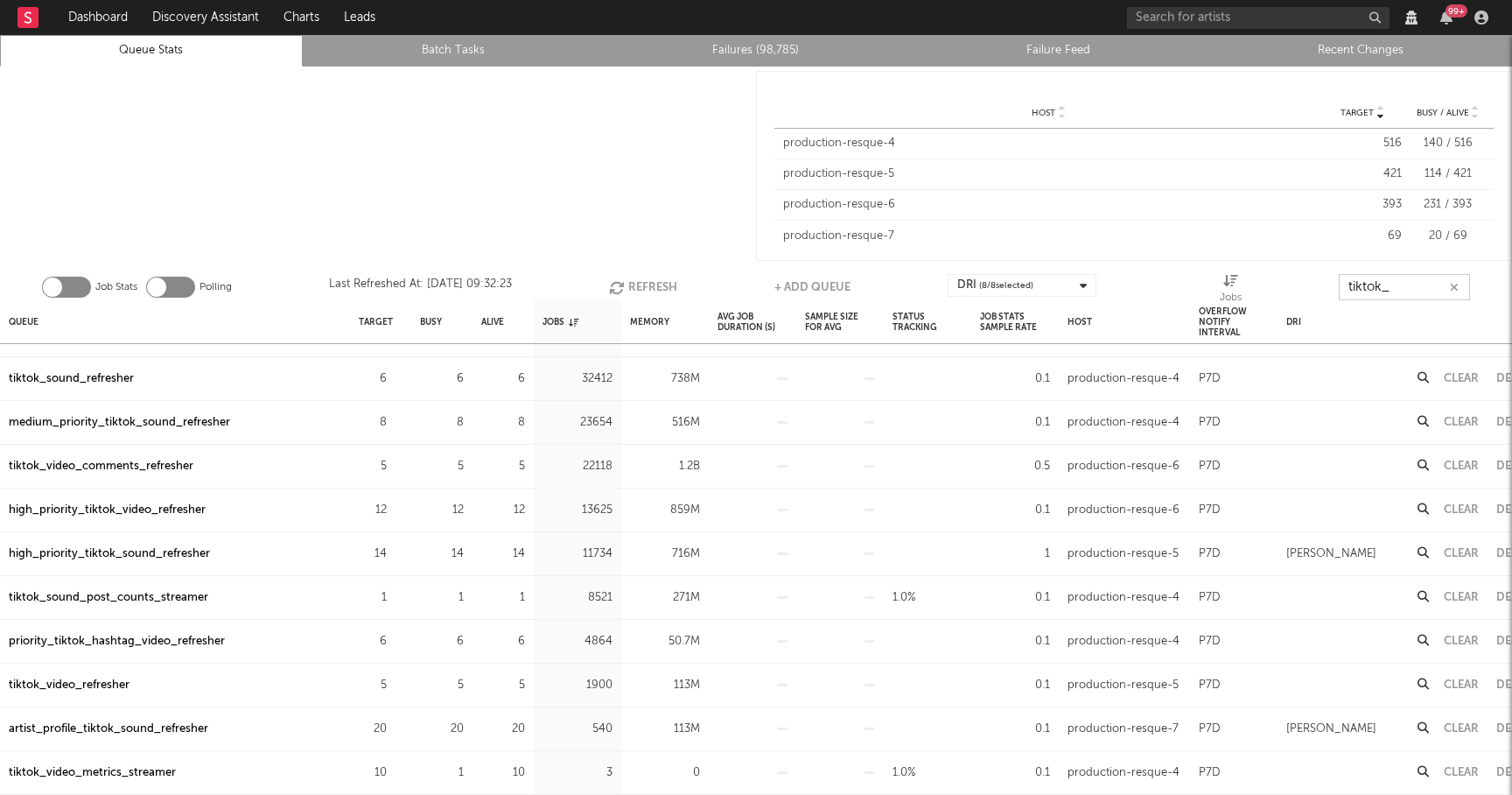
type input "tiktok_"
click at [112, 507] on div "high_priority_tiktok_video_refresher" at bounding box center [108, 510] width 197 height 21
click at [109, 552] on div "high_priority_tiktok_sound_refresher" at bounding box center [109, 553] width 201 height 21
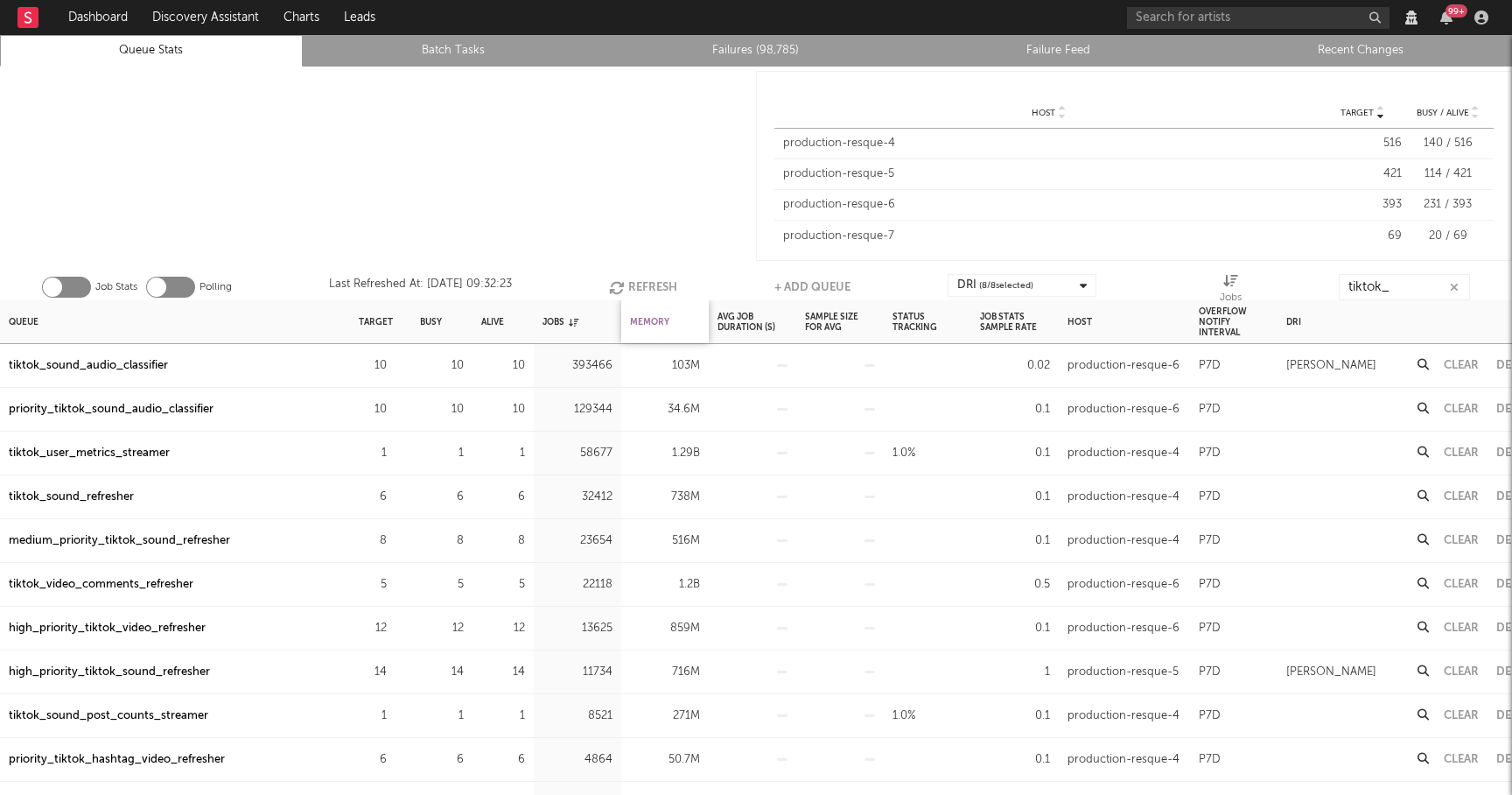
click at [644, 328] on div "Memory" at bounding box center [649, 321] width 39 height 37
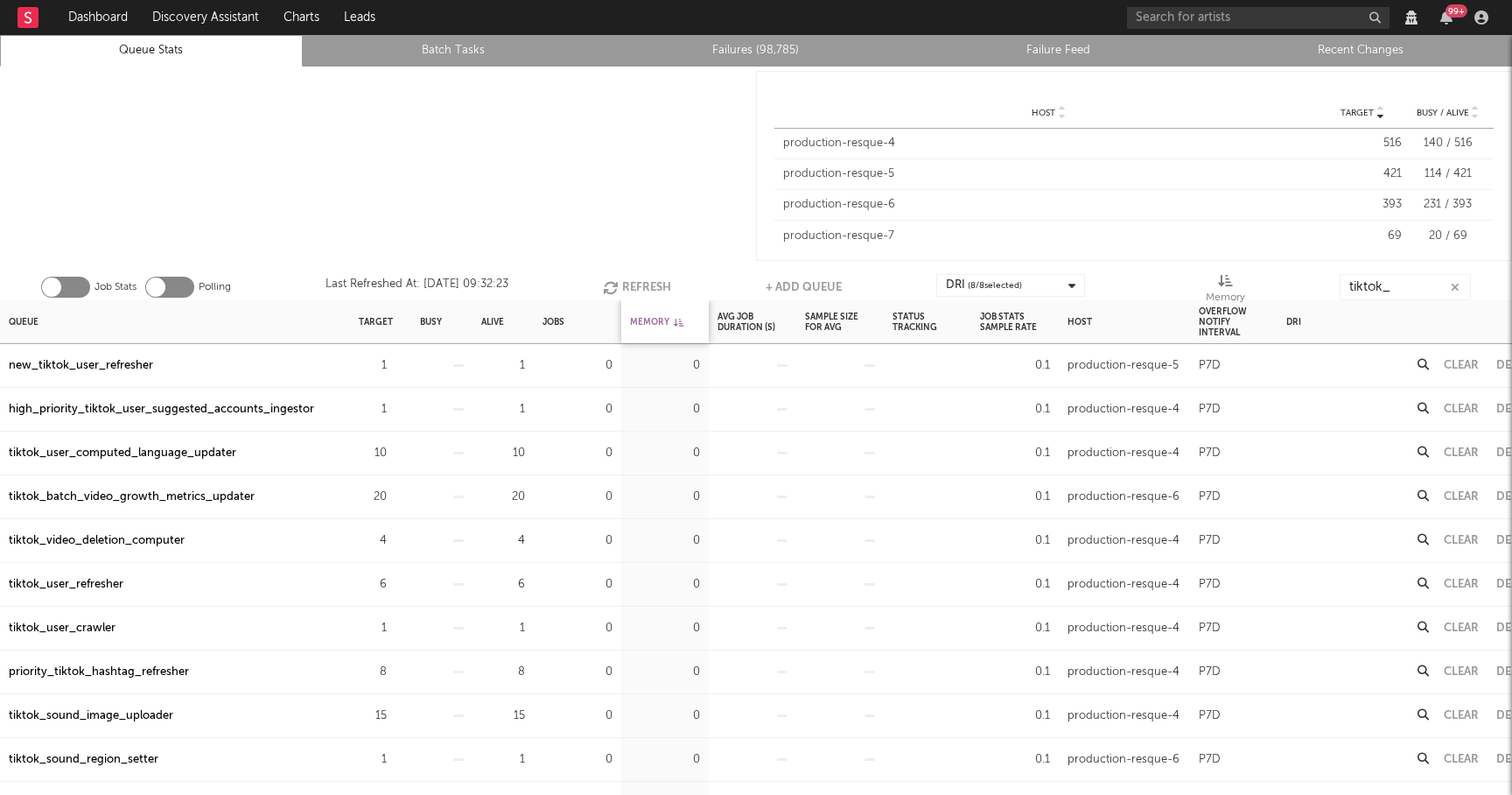
click at [644, 328] on div "Memory" at bounding box center [656, 321] width 54 height 37
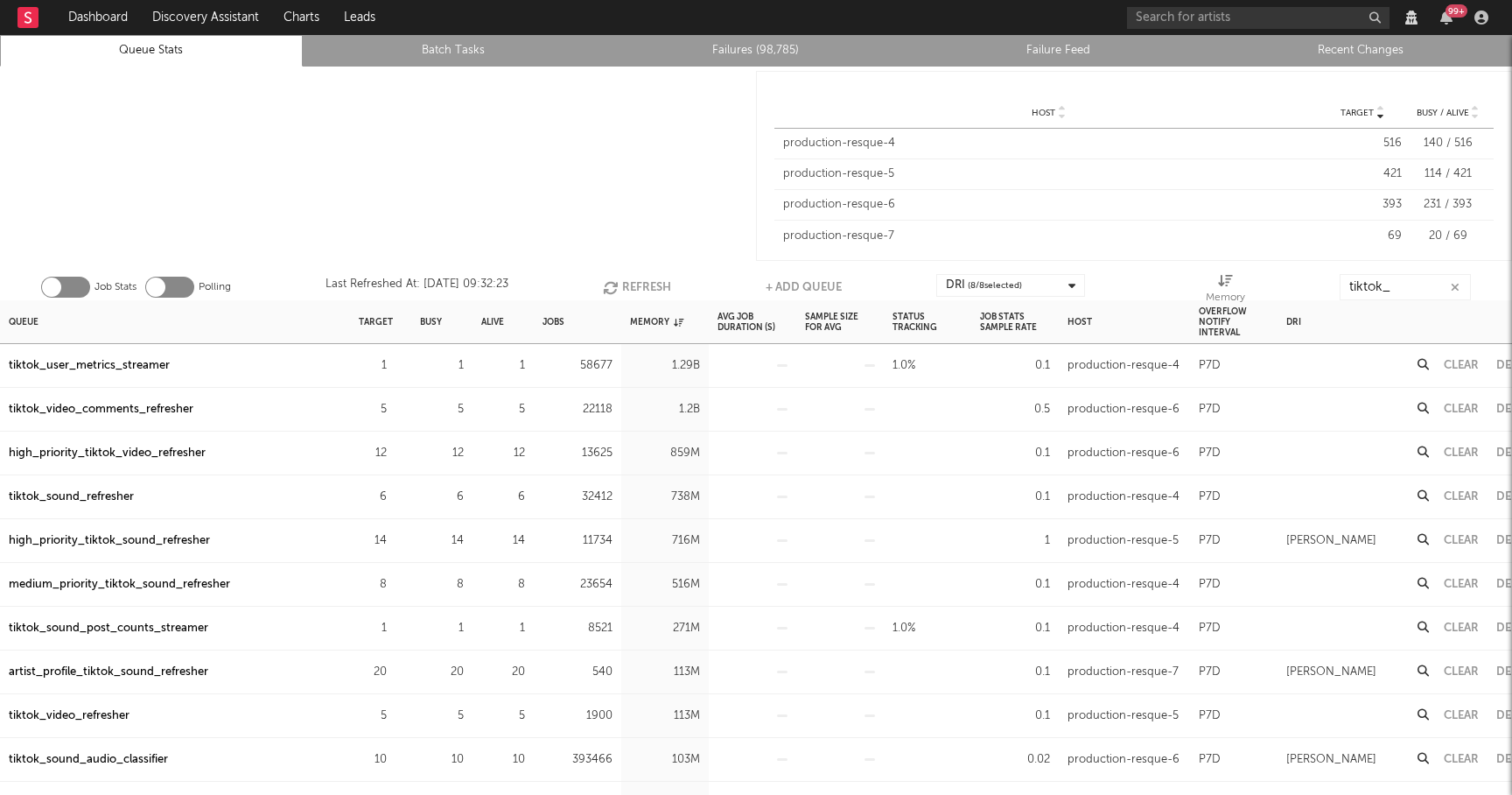
click at [1458, 286] on icon "button" at bounding box center [1455, 287] width 9 height 11
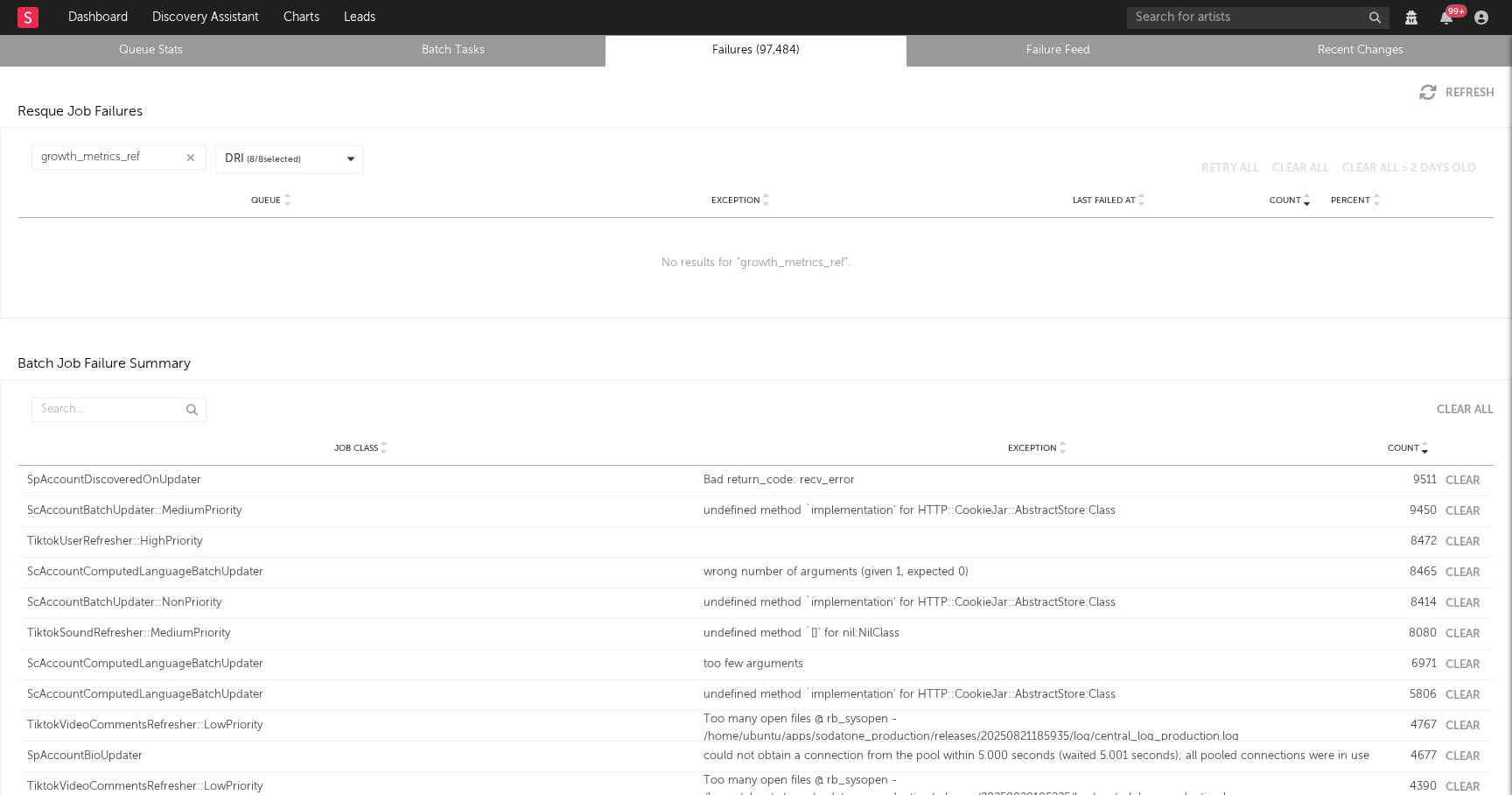
click at [193, 153] on icon "button" at bounding box center [190, 158] width 9 height 11
